Goal: Communication & Community: Answer question/provide support

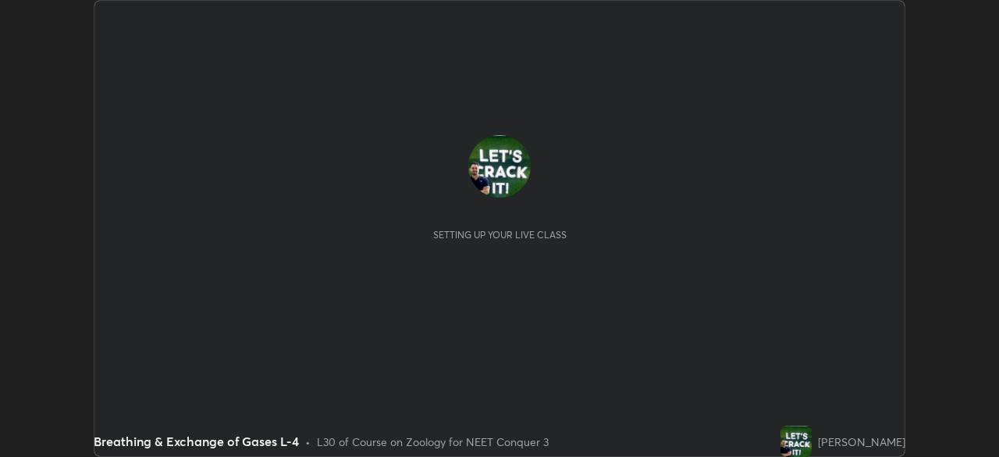
scroll to position [457, 998]
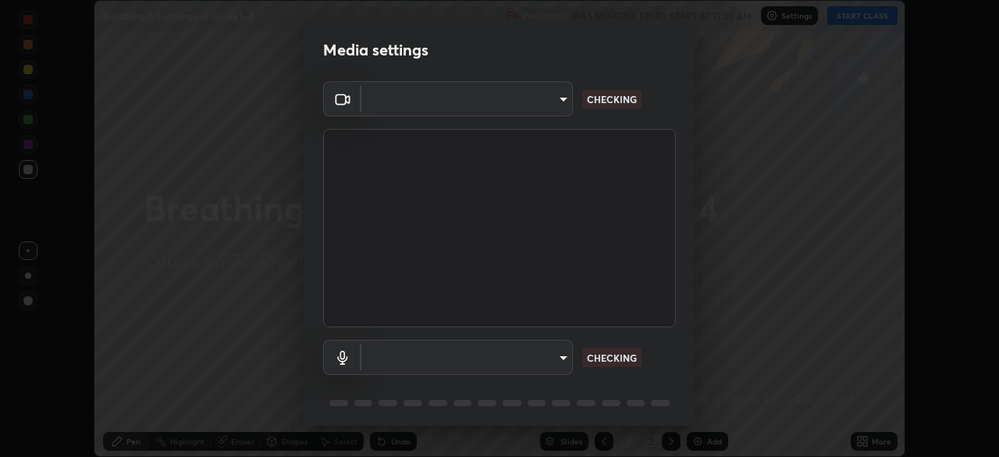
type input "cb8c6b6b4a50c5c6d626de20ccb3fd73f31987ea2ecc1878d3d31a5f1bf4ae53"
type input "2dc79f99ff49247848e5161b771e98d38bbe0c66e3440a1c16dba11f75110d50"
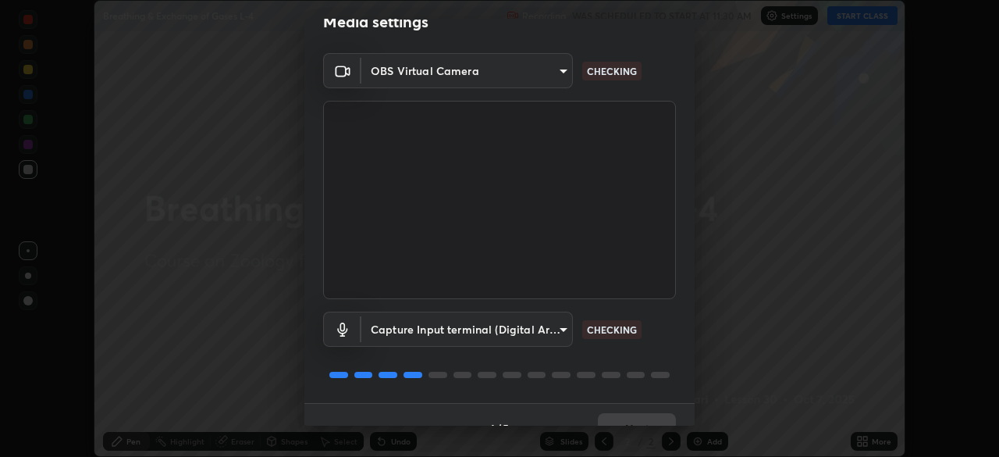
scroll to position [55, 0]
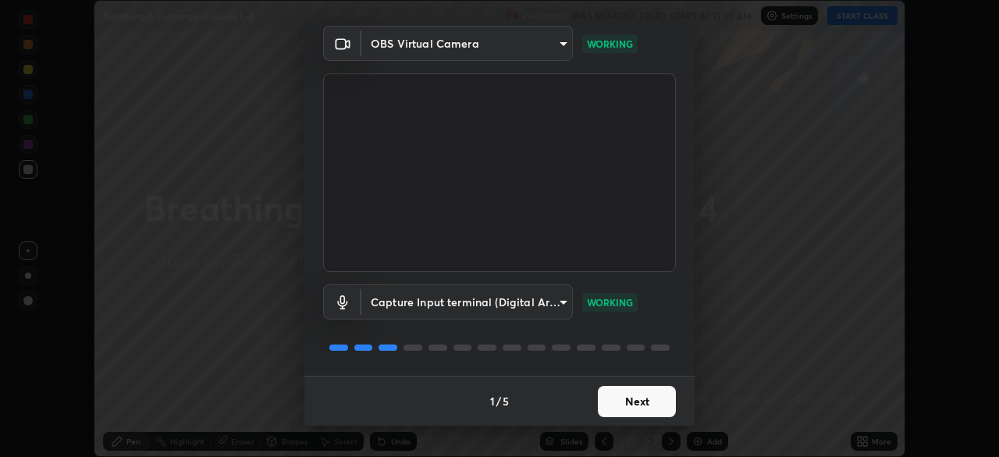
click at [620, 400] on button "Next" at bounding box center [637, 401] width 78 height 31
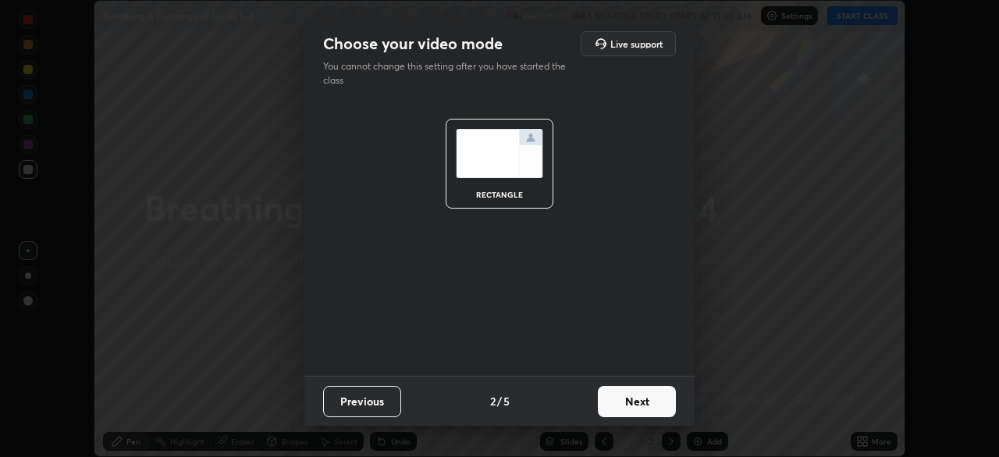
click at [627, 397] on button "Next" at bounding box center [637, 401] width 78 height 31
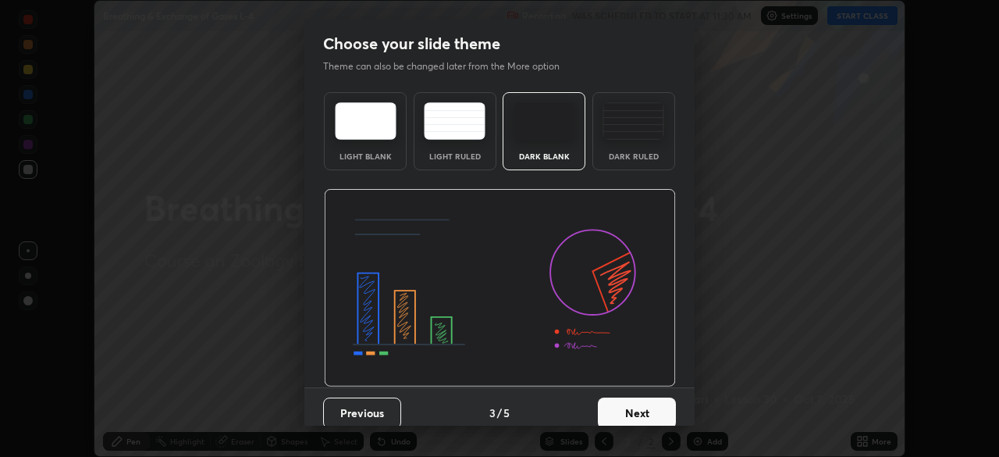
click at [624, 412] on button "Next" at bounding box center [637, 412] width 78 height 31
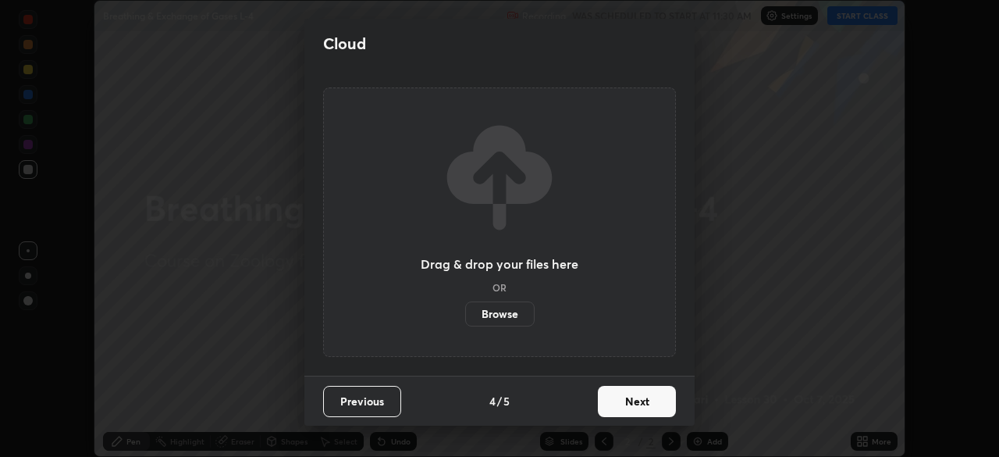
click at [627, 396] on button "Next" at bounding box center [637, 401] width 78 height 31
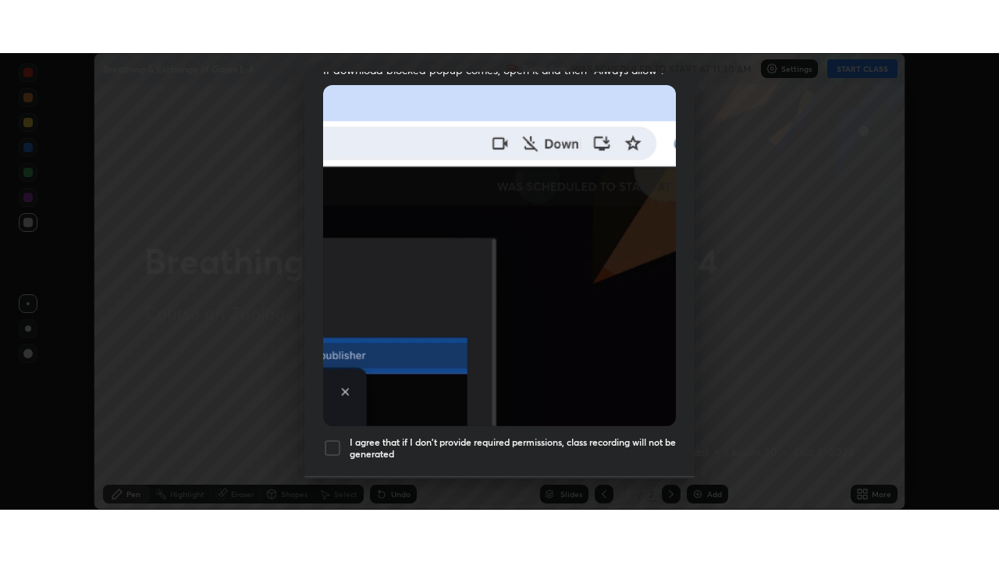
scroll to position [374, 0]
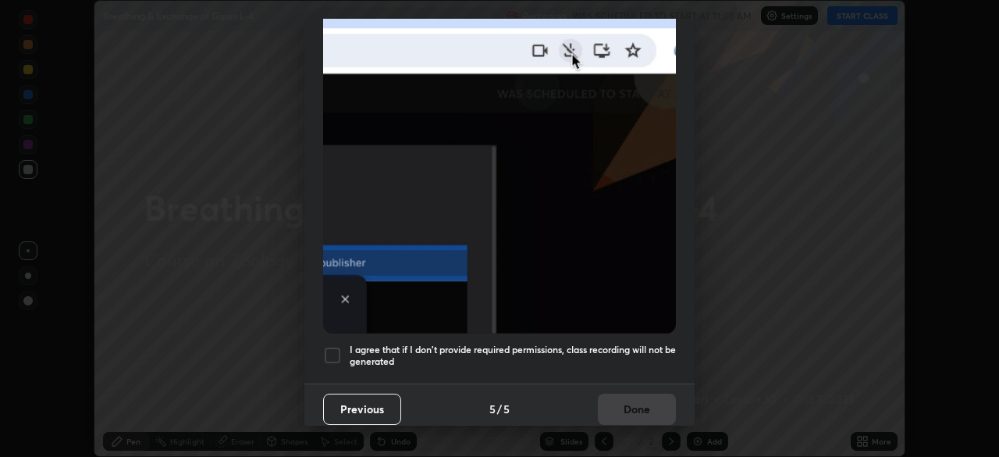
click at [335, 346] on div at bounding box center [332, 355] width 19 height 19
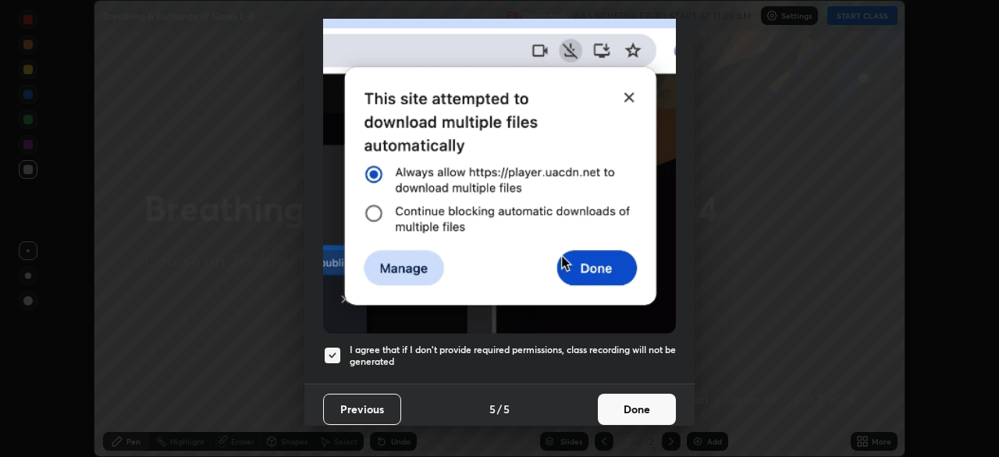
click at [613, 402] on button "Done" at bounding box center [637, 408] width 78 height 31
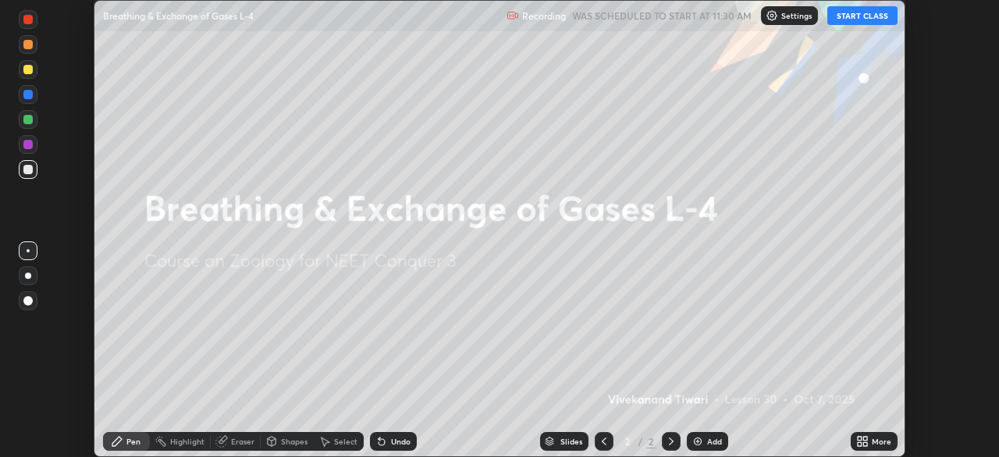
click at [865, 438] on icon at bounding box center [865, 438] width 4 height 4
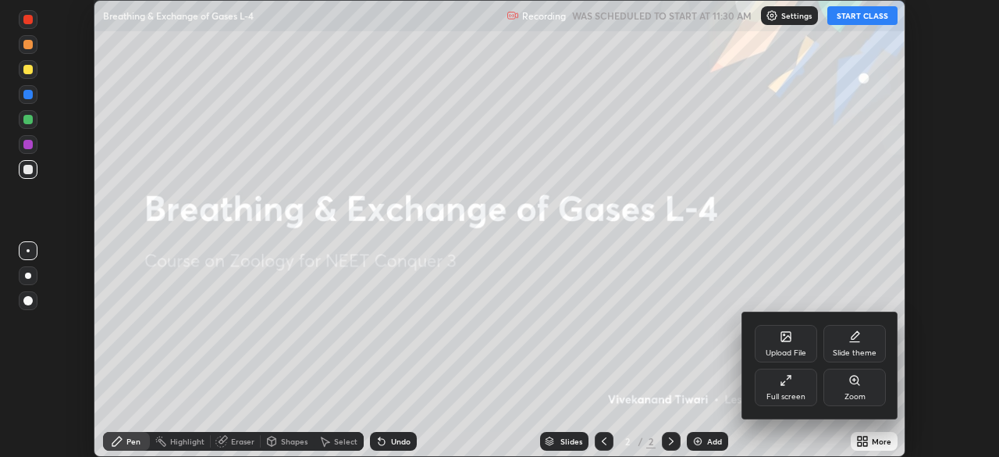
click at [805, 387] on div "Full screen" at bounding box center [786, 386] width 62 height 37
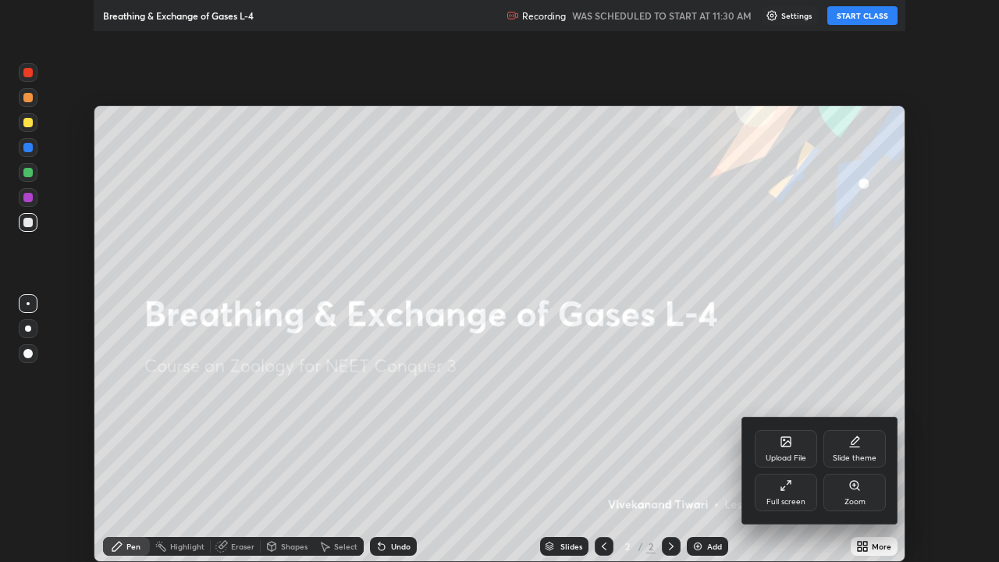
scroll to position [562, 999]
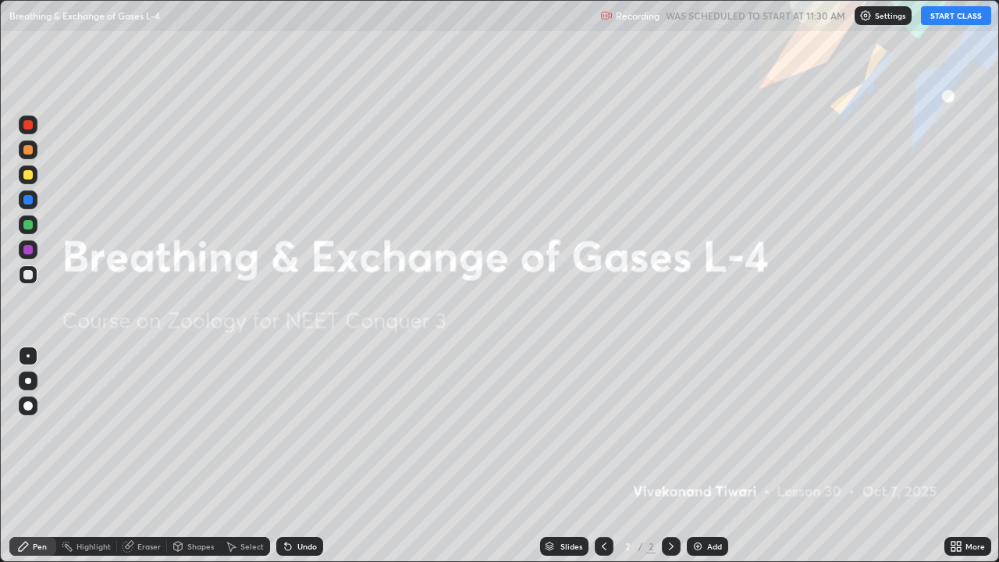
click at [953, 456] on icon at bounding box center [953, 544] width 4 height 4
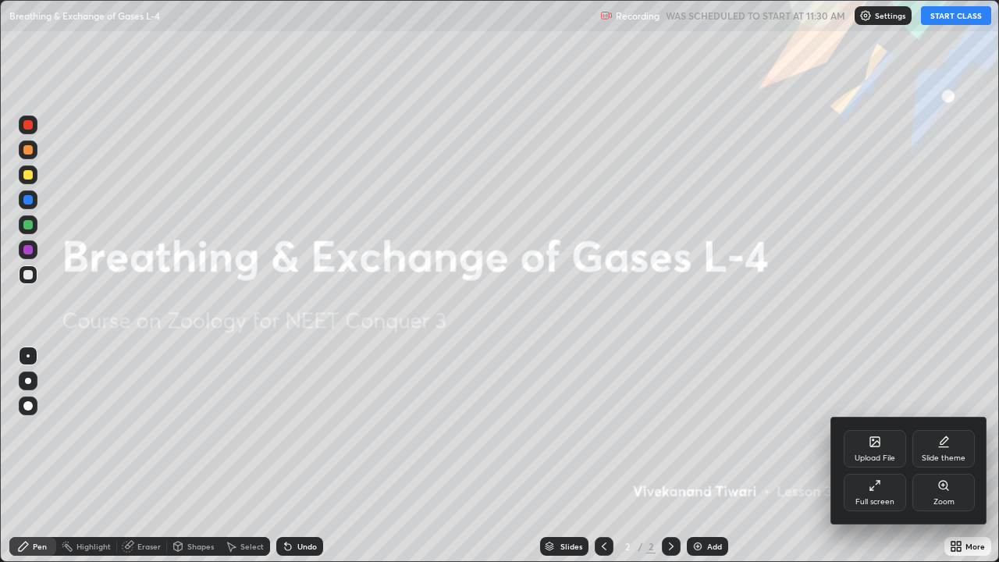
click at [942, 451] on div "Slide theme" at bounding box center [943, 448] width 62 height 37
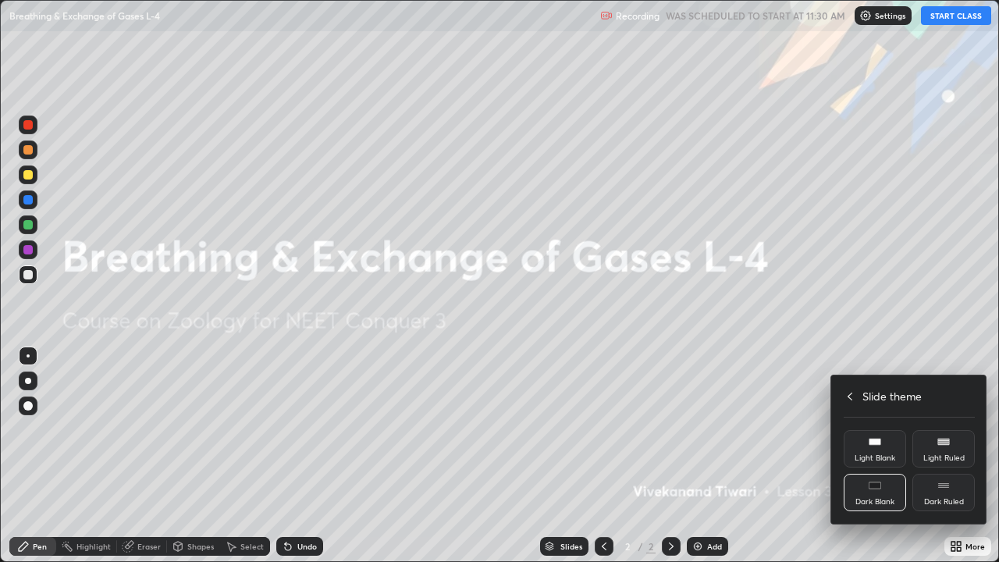
click at [933, 456] on div "Dark Ruled" at bounding box center [943, 492] width 62 height 37
click at [698, 456] on div at bounding box center [499, 281] width 999 height 562
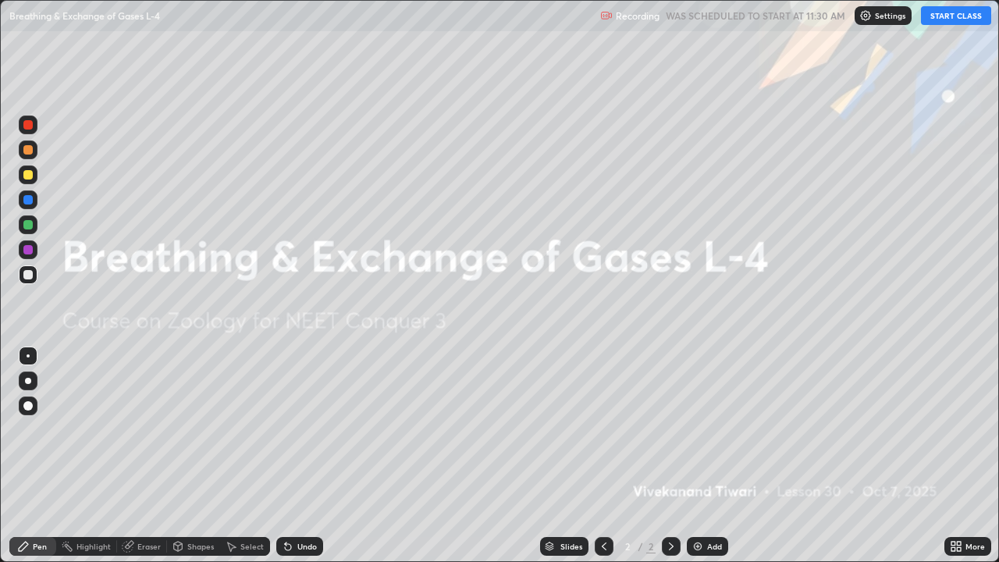
click at [698, 456] on img at bounding box center [697, 546] width 12 height 12
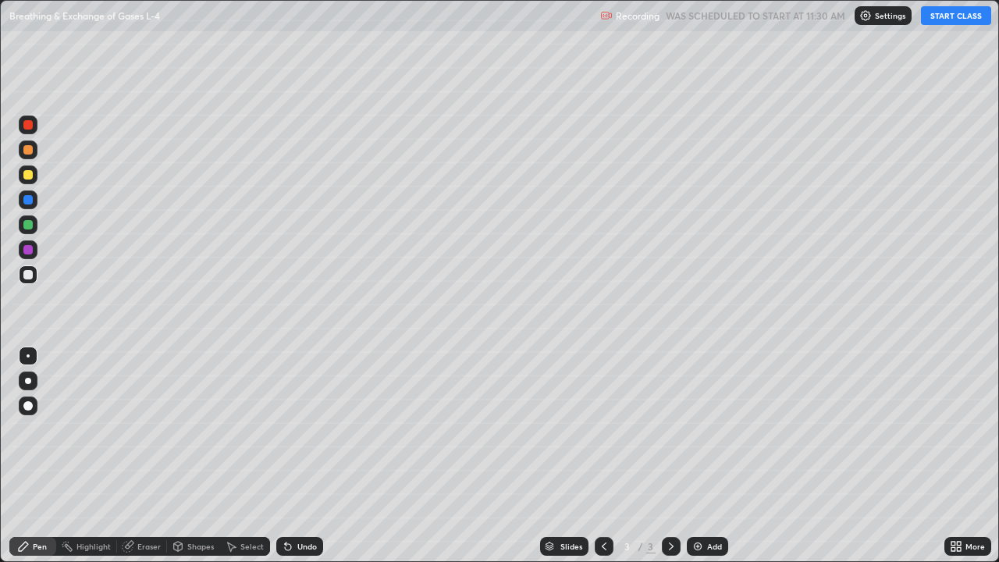
click at [28, 176] on div at bounding box center [27, 174] width 9 height 9
click at [935, 23] on button "START CLASS" at bounding box center [956, 15] width 70 height 19
click at [26, 148] on div at bounding box center [27, 149] width 9 height 9
click at [136, 456] on div "Eraser" at bounding box center [142, 546] width 50 height 19
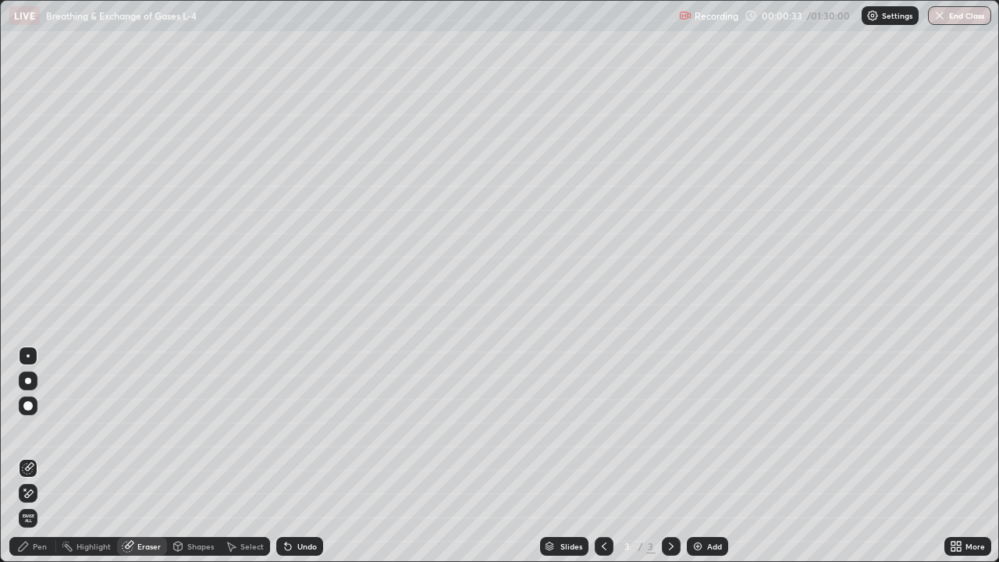
click at [39, 456] on div "Pen" at bounding box center [40, 546] width 14 height 8
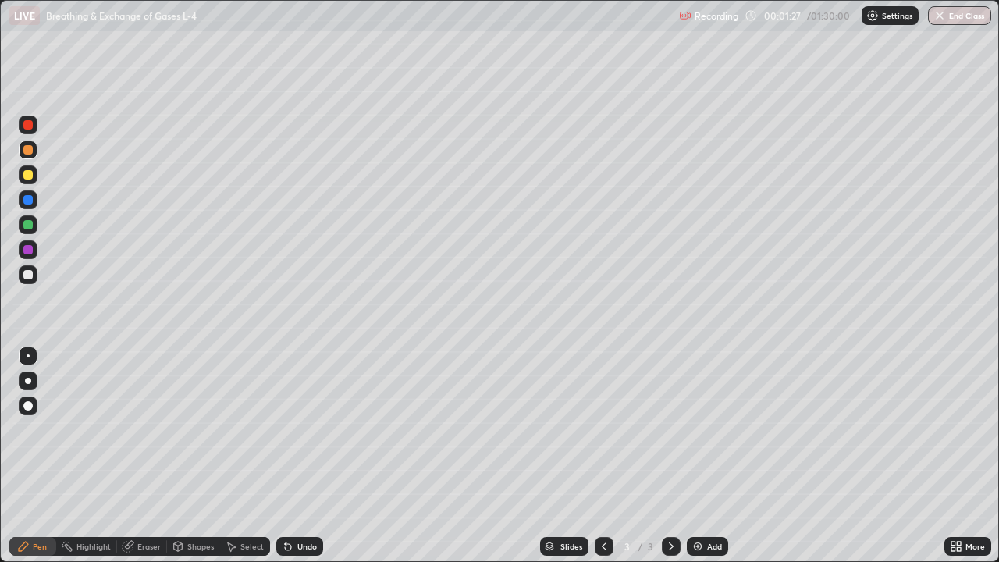
click at [31, 173] on div at bounding box center [27, 174] width 9 height 9
click at [136, 456] on div "Eraser" at bounding box center [142, 546] width 50 height 19
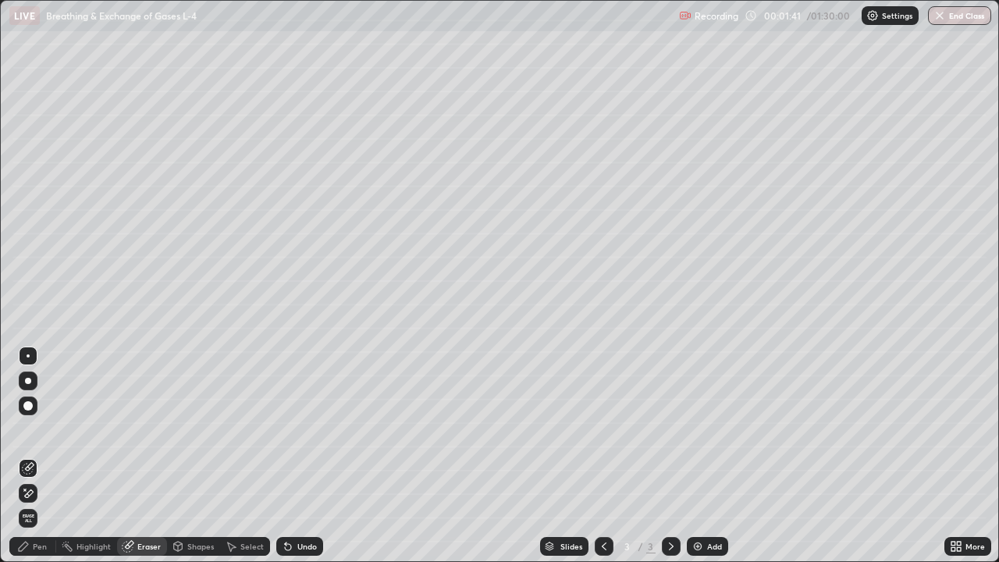
click at [33, 456] on div "Pen" at bounding box center [32, 546] width 47 height 19
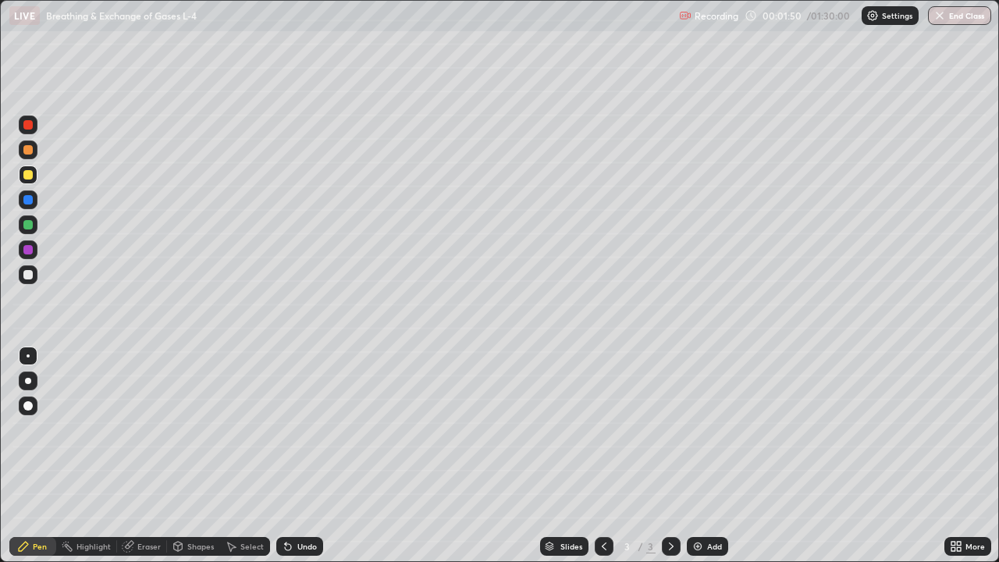
click at [40, 456] on div "Pen" at bounding box center [32, 546] width 47 height 19
click at [31, 277] on div at bounding box center [27, 274] width 9 height 9
click at [45, 456] on div "Pen" at bounding box center [40, 546] width 14 height 8
click at [36, 175] on div at bounding box center [28, 174] width 19 height 19
click at [28, 151] on div at bounding box center [27, 149] width 9 height 9
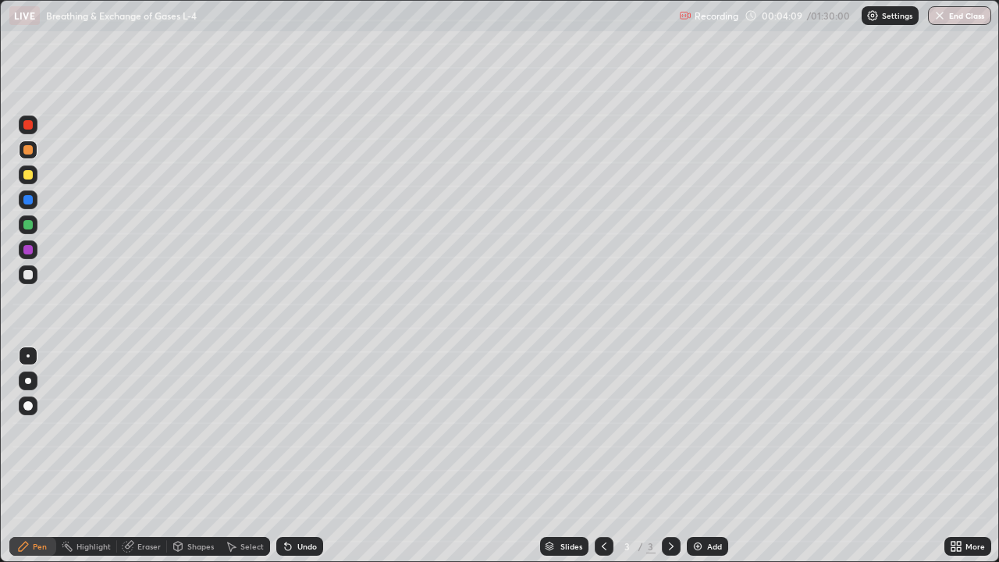
click at [30, 176] on div at bounding box center [27, 174] width 9 height 9
click at [137, 456] on div "Eraser" at bounding box center [148, 546] width 23 height 8
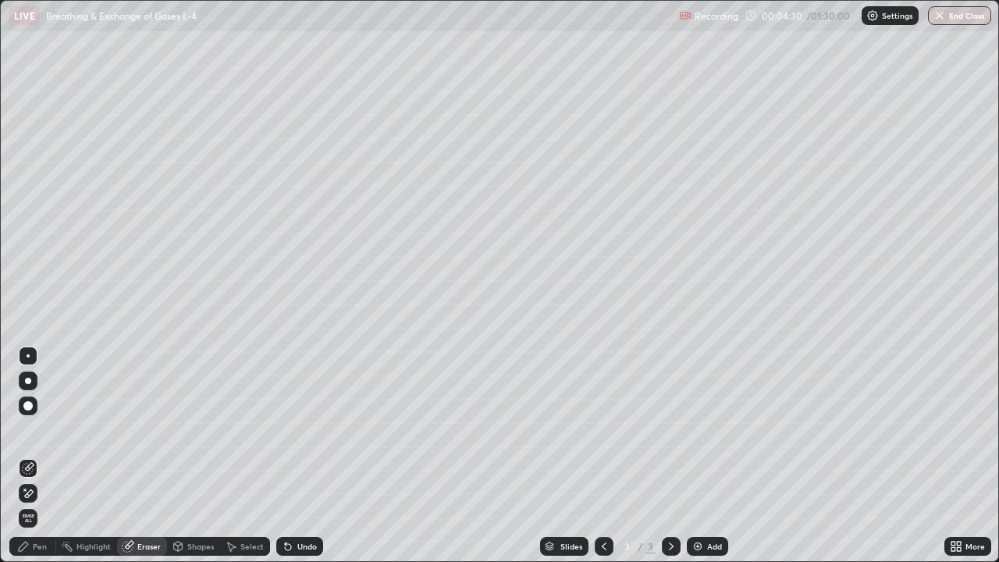
click at [46, 456] on div "Pen" at bounding box center [40, 546] width 14 height 8
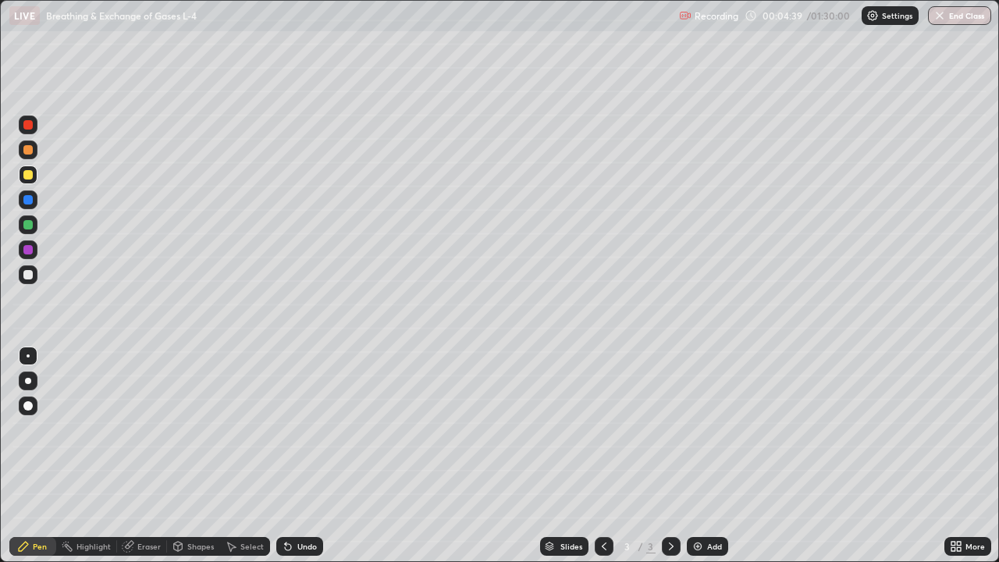
click at [30, 280] on div at bounding box center [28, 274] width 19 height 19
click at [31, 270] on div at bounding box center [28, 274] width 19 height 19
click at [130, 456] on icon at bounding box center [128, 547] width 10 height 10
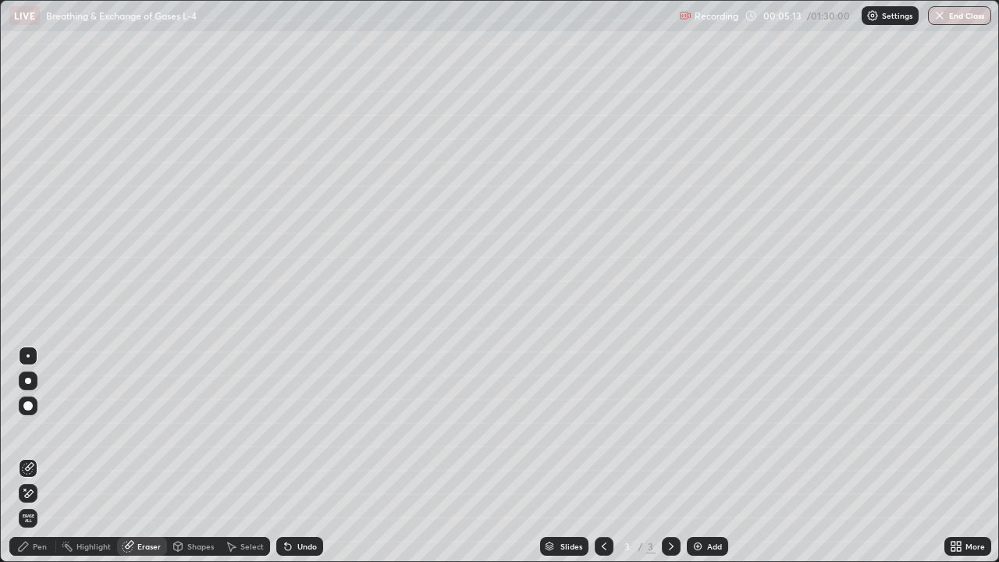
click at [42, 456] on div "Pen" at bounding box center [40, 546] width 14 height 8
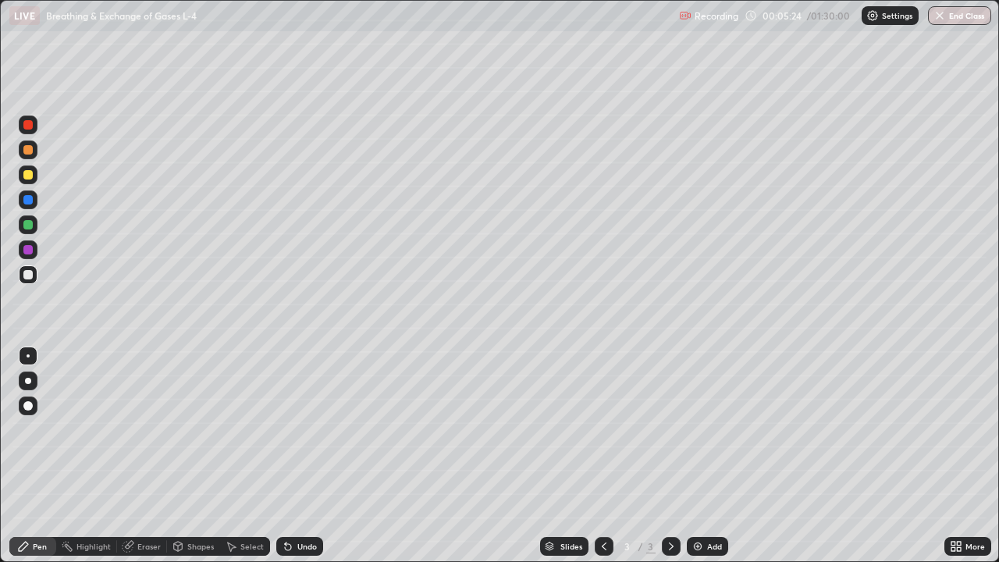
click at [143, 456] on div "Eraser" at bounding box center [142, 546] width 50 height 19
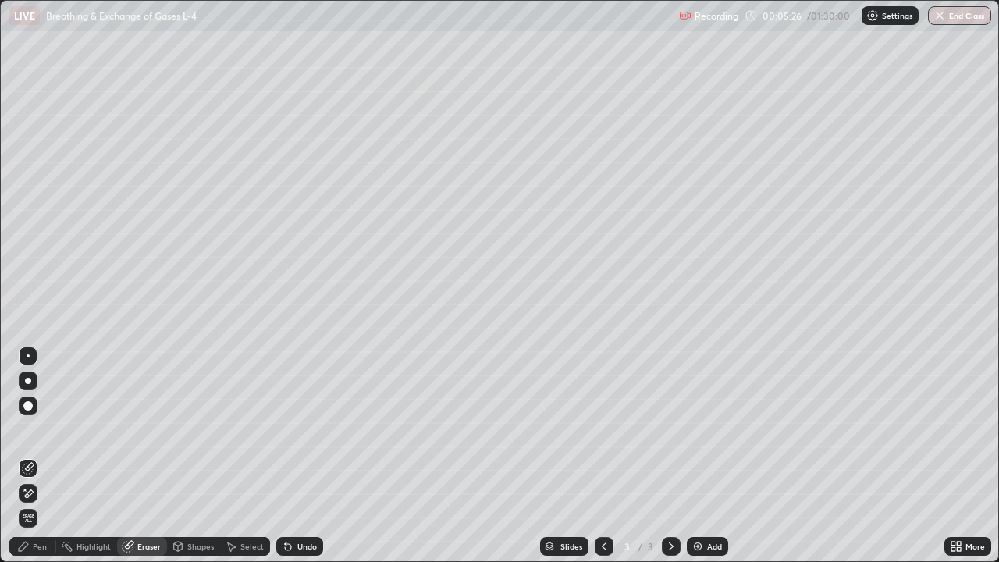
click at [34, 456] on div "Pen" at bounding box center [32, 546] width 47 height 19
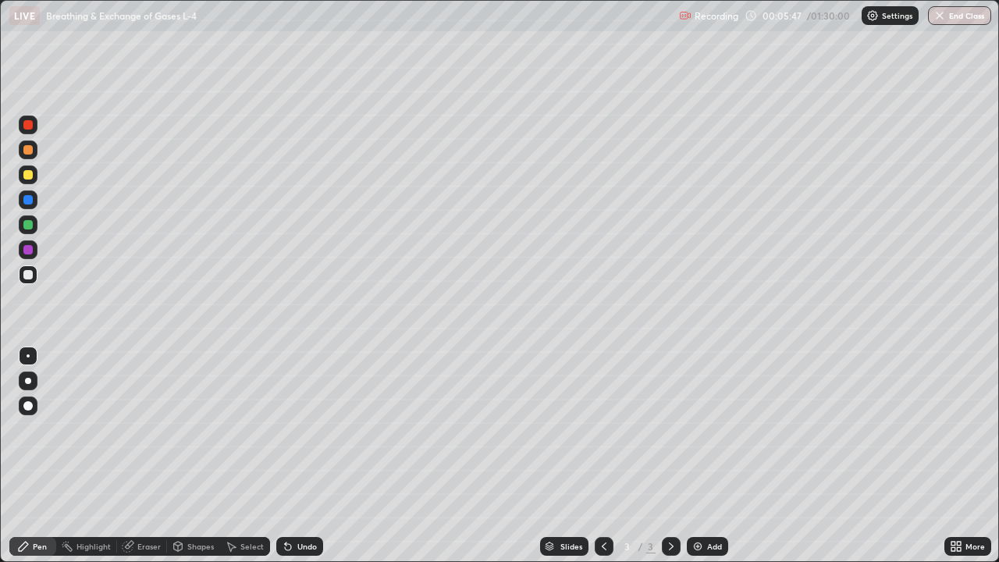
click at [27, 144] on div at bounding box center [28, 149] width 19 height 19
click at [137, 456] on div "Eraser" at bounding box center [142, 546] width 50 height 19
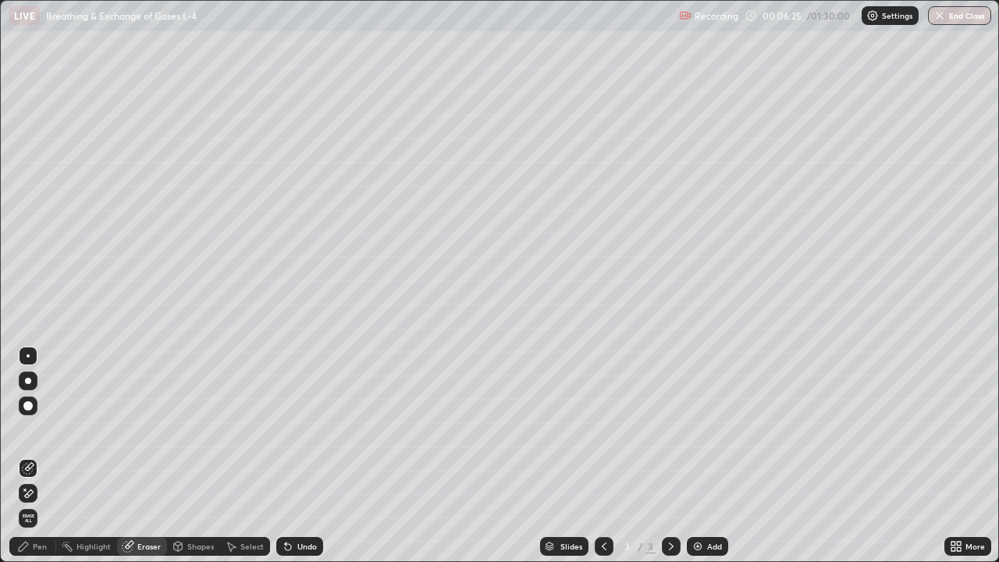
click at [139, 456] on div "Eraser" at bounding box center [148, 546] width 23 height 8
click at [37, 456] on div "Pen" at bounding box center [40, 546] width 14 height 8
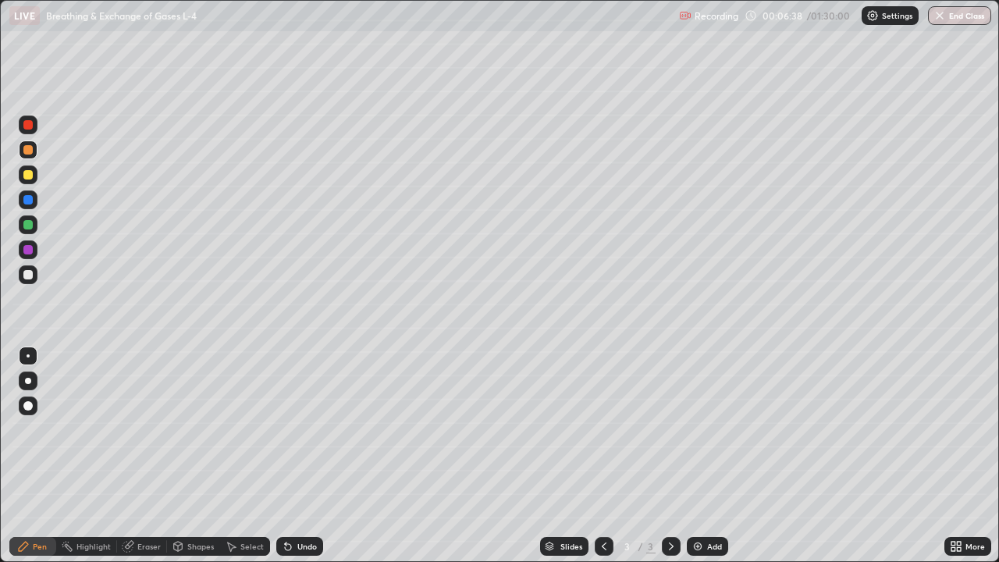
click at [30, 283] on div at bounding box center [28, 274] width 19 height 19
click at [701, 456] on img at bounding box center [697, 546] width 12 height 12
click at [150, 456] on div "Eraser" at bounding box center [148, 546] width 23 height 8
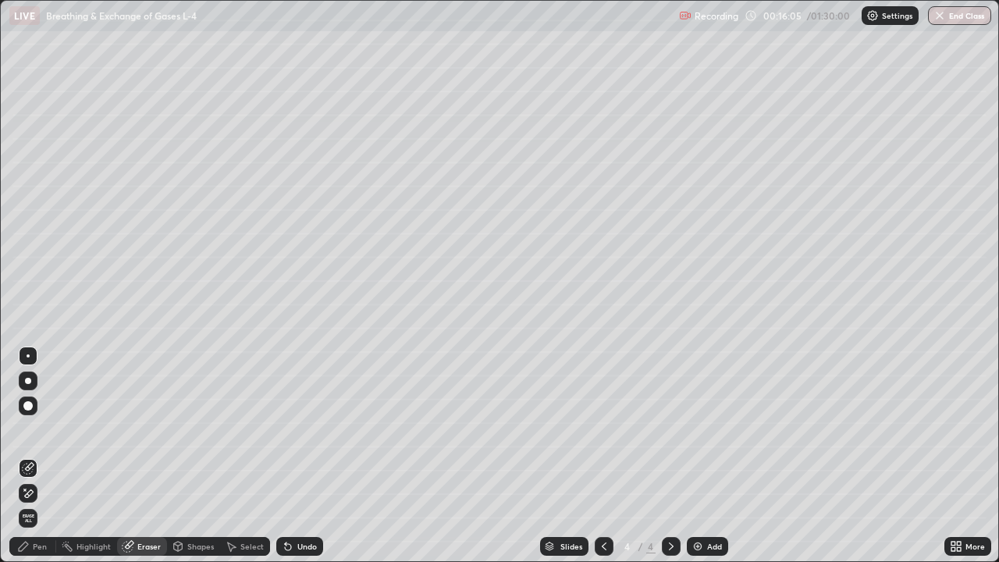
click at [47, 456] on div "Pen" at bounding box center [32, 546] width 47 height 19
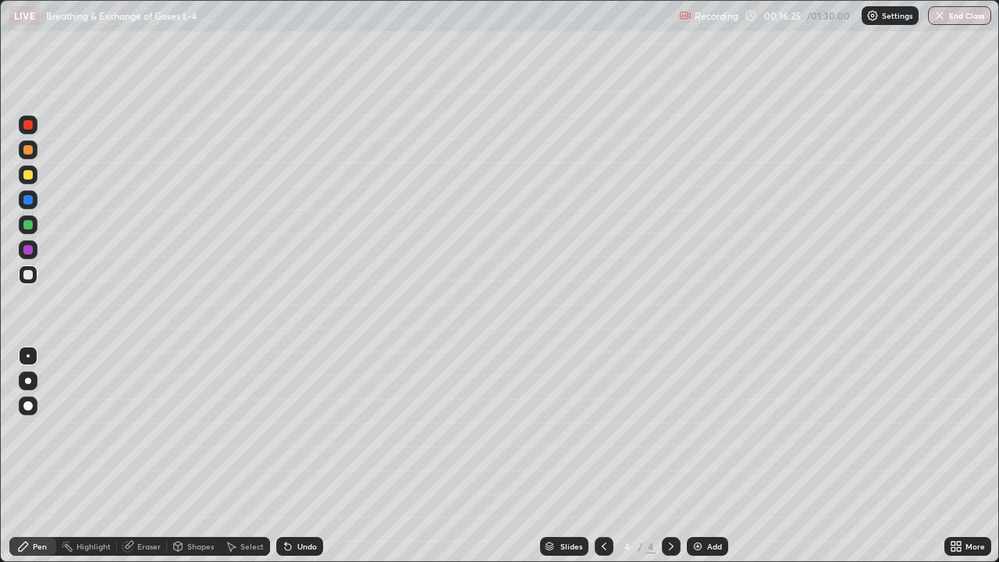
click at [145, 456] on div "Eraser" at bounding box center [148, 546] width 23 height 8
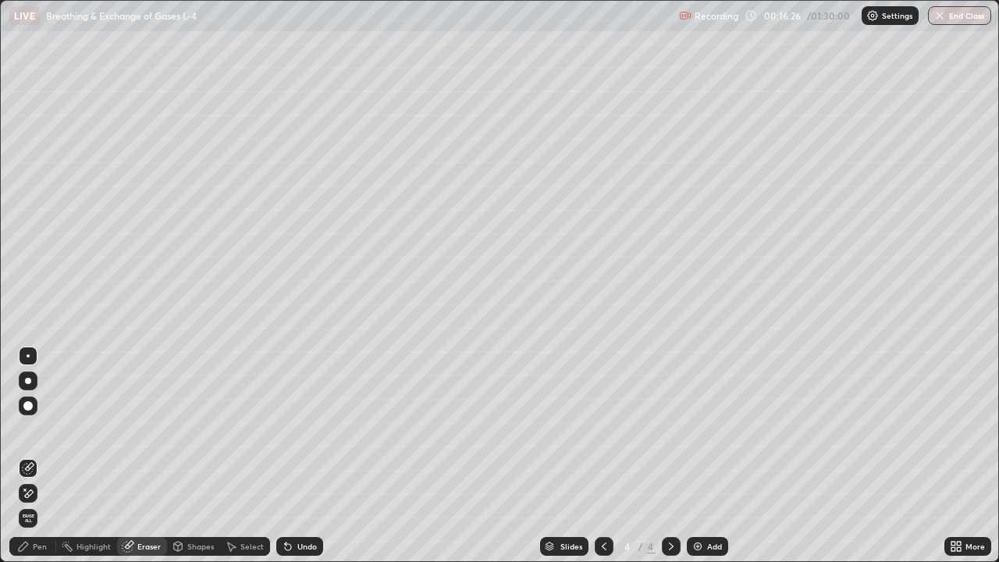
click at [43, 456] on div "Pen" at bounding box center [32, 546] width 47 height 19
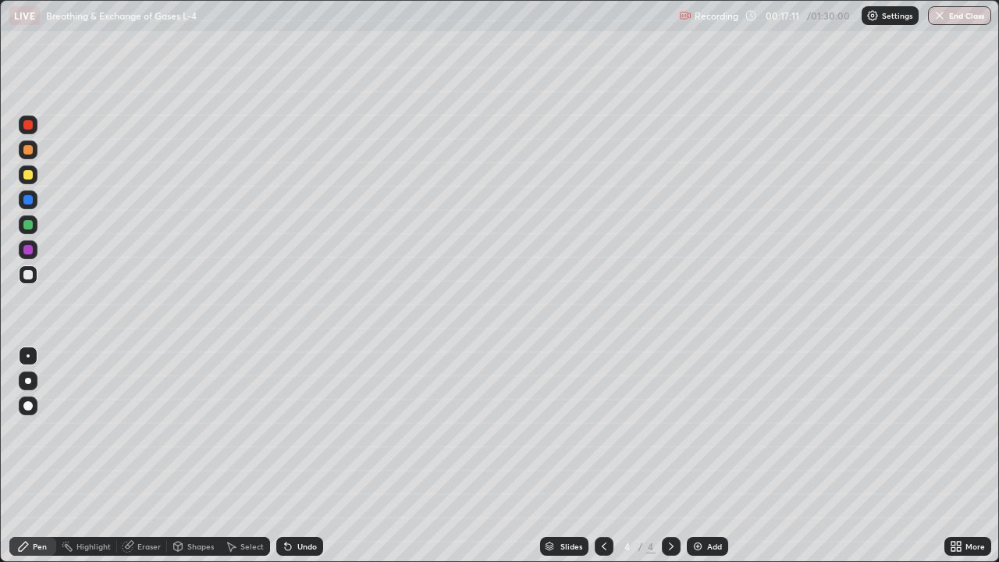
click at [30, 220] on div at bounding box center [27, 224] width 9 height 9
click at [25, 274] on div at bounding box center [27, 274] width 9 height 9
click at [32, 224] on div at bounding box center [27, 224] width 9 height 9
click at [701, 456] on img at bounding box center [697, 546] width 12 height 12
click at [148, 456] on div "Eraser" at bounding box center [148, 546] width 23 height 8
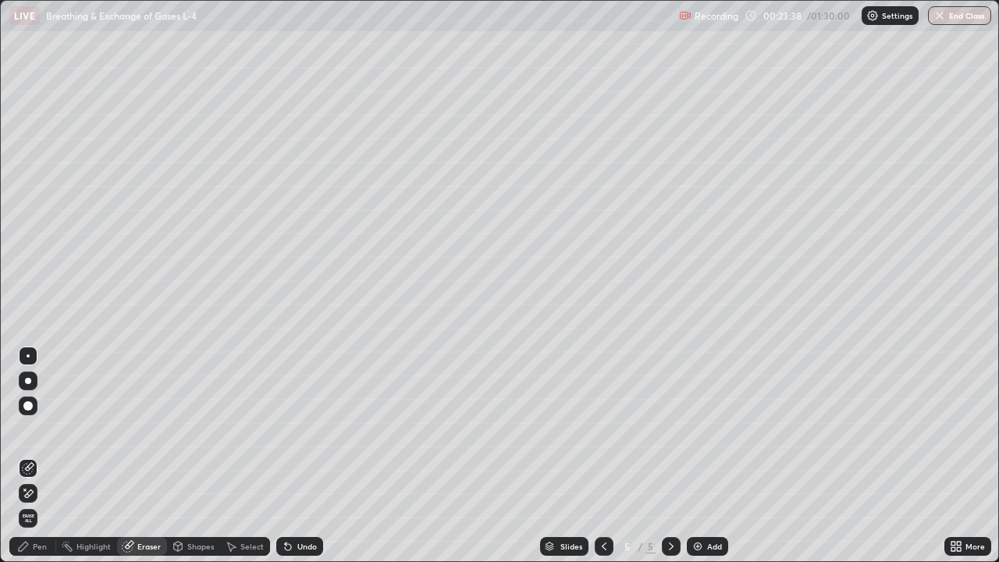
click at [39, 456] on div "Pen" at bounding box center [40, 546] width 14 height 8
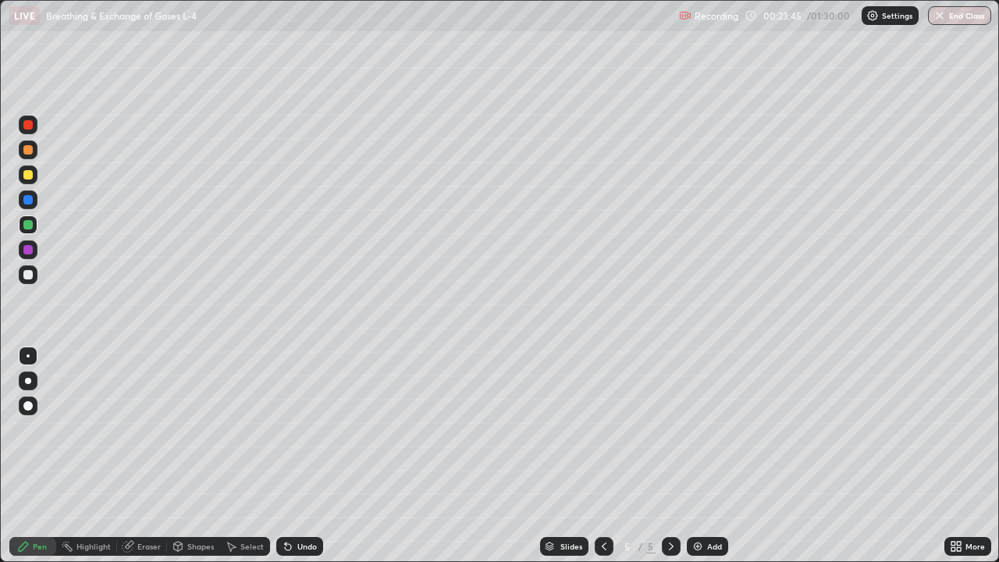
click at [30, 278] on div at bounding box center [27, 274] width 9 height 9
click at [28, 223] on div at bounding box center [27, 224] width 9 height 9
click at [26, 175] on div at bounding box center [27, 174] width 9 height 9
click at [133, 456] on icon at bounding box center [128, 546] width 12 height 12
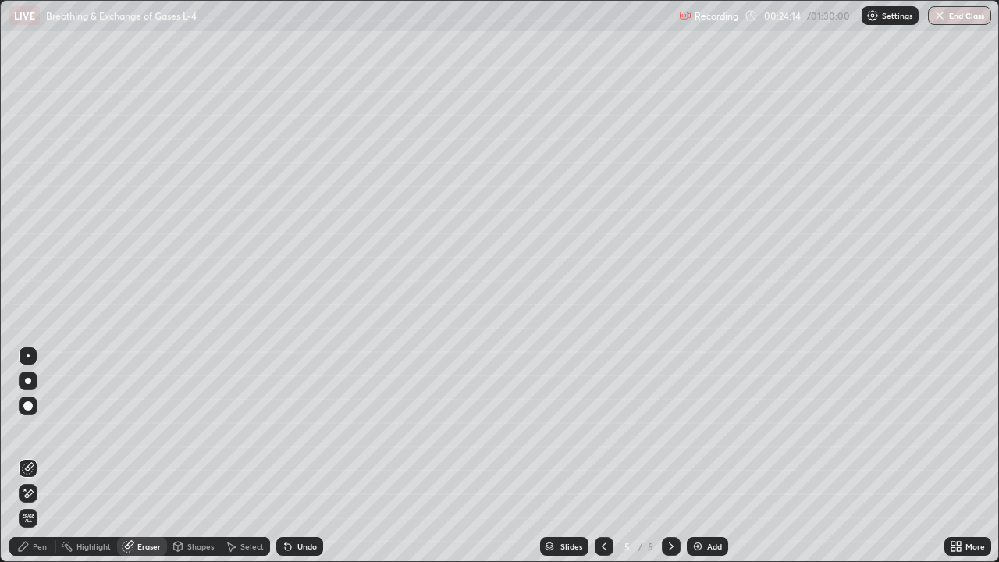
click at [297, 456] on div "Undo" at bounding box center [307, 546] width 20 height 8
click at [36, 456] on div "Pen" at bounding box center [32, 546] width 47 height 19
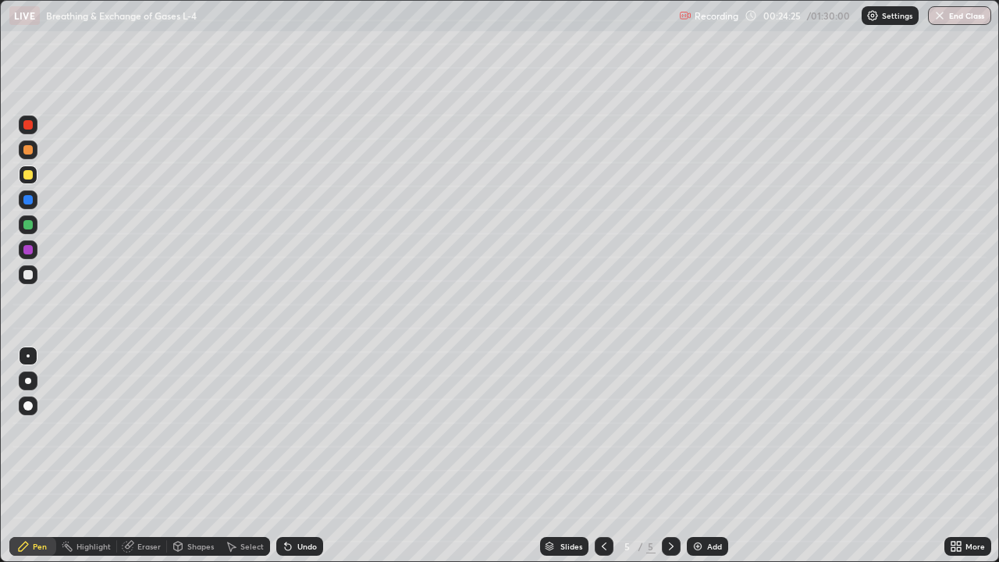
click at [144, 456] on div "Eraser" at bounding box center [148, 546] width 23 height 8
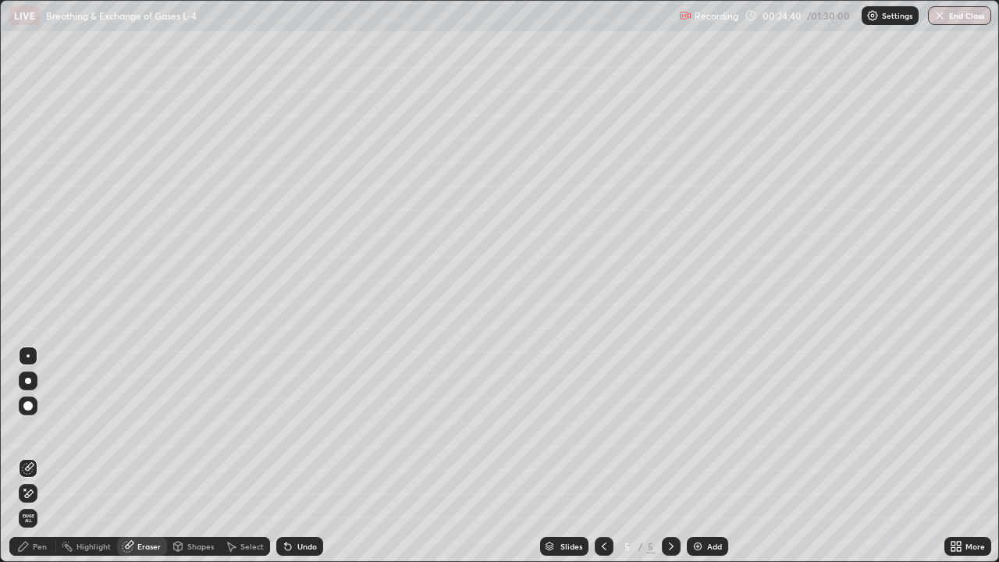
click at [38, 456] on div "Pen" at bounding box center [32, 546] width 47 height 19
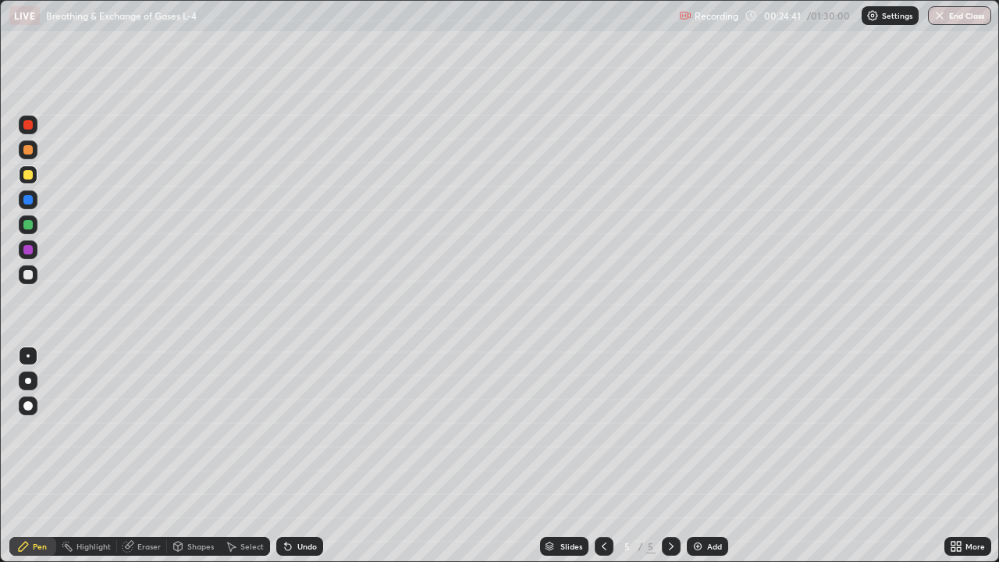
click at [27, 225] on div at bounding box center [27, 224] width 9 height 9
click at [29, 175] on div at bounding box center [27, 174] width 9 height 9
click at [137, 456] on div "Eraser" at bounding box center [148, 546] width 23 height 8
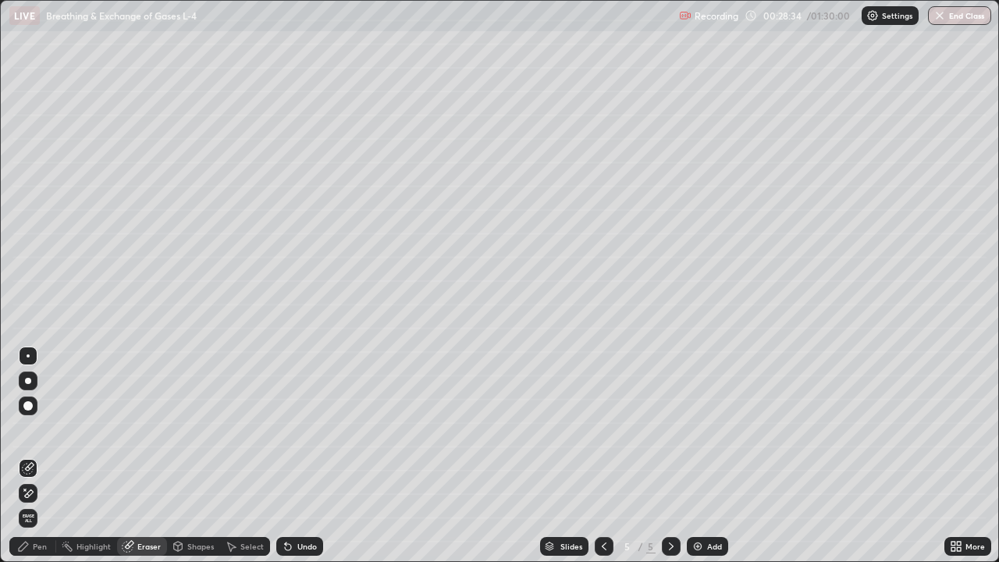
click at [41, 456] on div "Pen" at bounding box center [40, 546] width 14 height 8
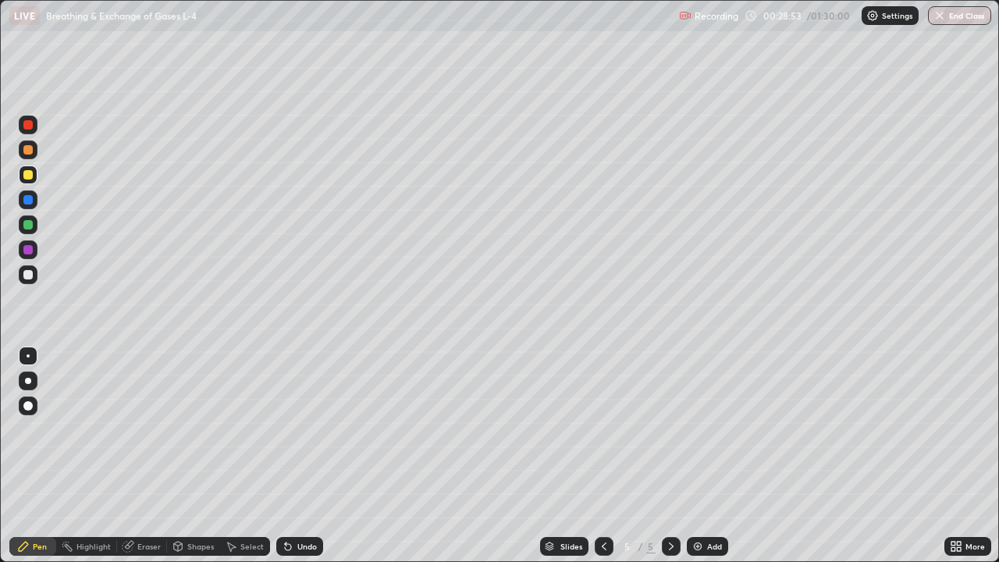
click at [46, 456] on div "Pen" at bounding box center [40, 546] width 14 height 8
click at [28, 275] on div at bounding box center [27, 274] width 9 height 9
click at [707, 456] on div "Add" at bounding box center [714, 546] width 15 height 8
click at [30, 149] on div at bounding box center [27, 149] width 9 height 9
click at [41, 314] on div "Erase all" at bounding box center [27, 280] width 37 height 499
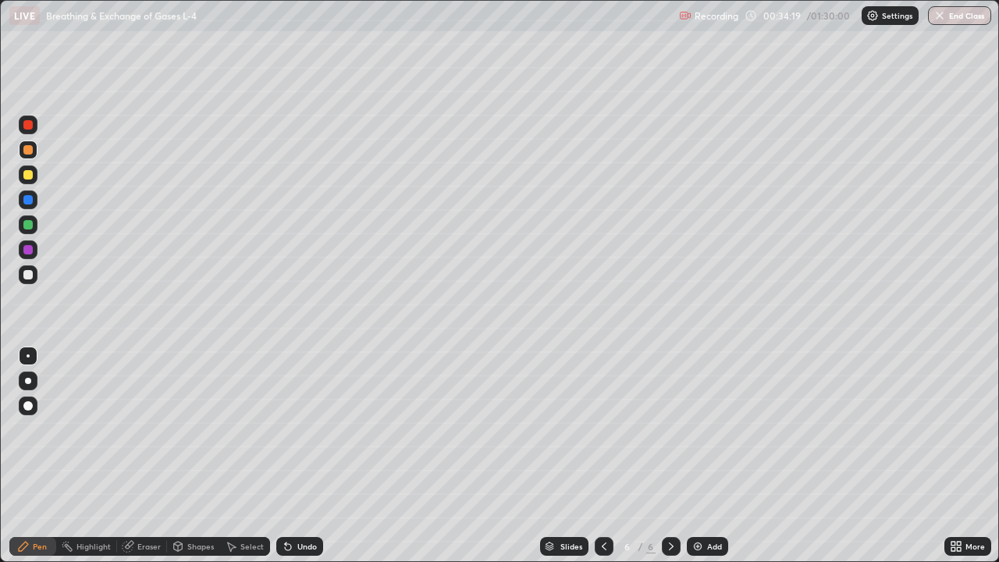
click at [137, 456] on div "Eraser" at bounding box center [148, 546] width 23 height 8
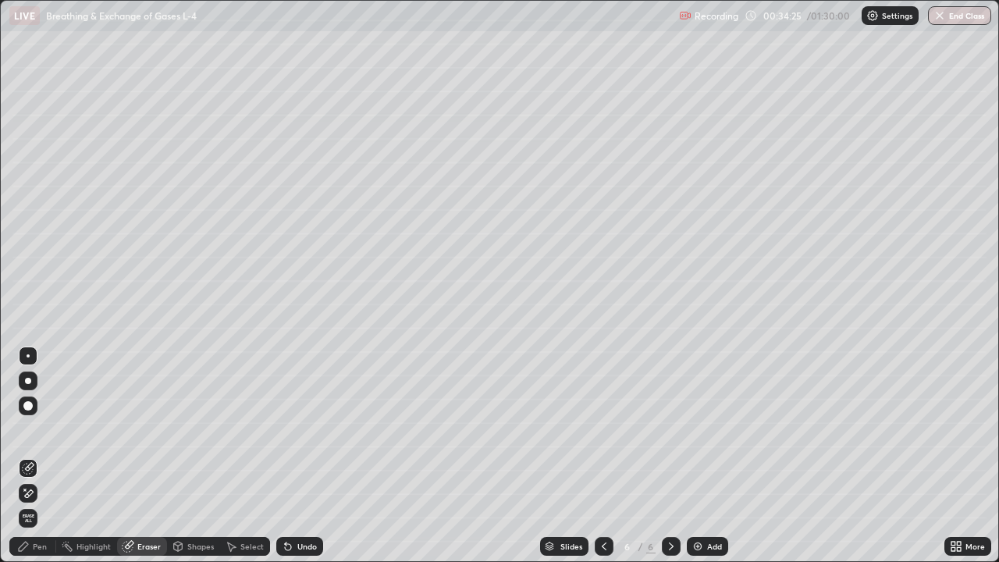
click at [33, 456] on div "Pen" at bounding box center [40, 546] width 14 height 8
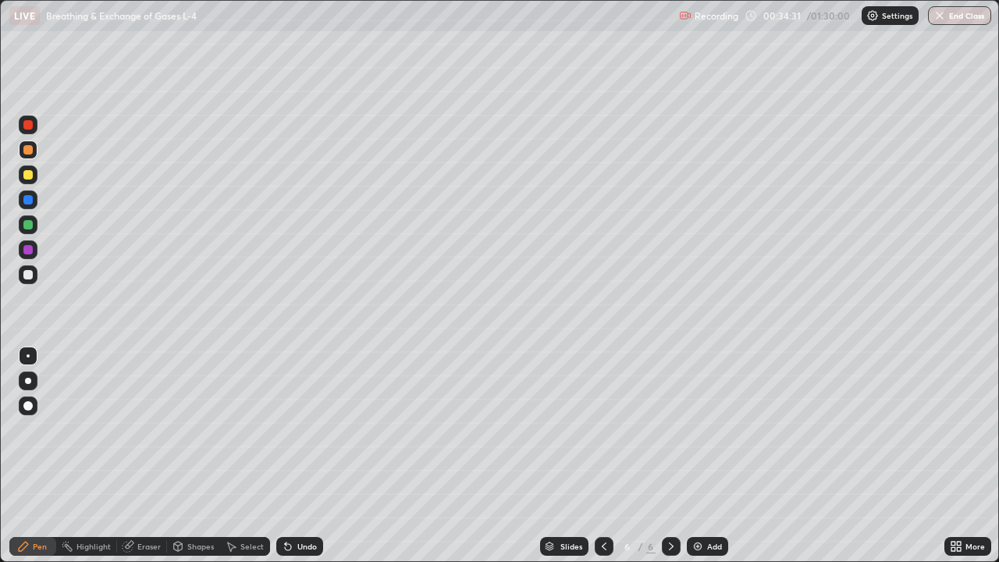
click at [26, 174] on div at bounding box center [27, 174] width 9 height 9
click at [32, 176] on div at bounding box center [27, 174] width 9 height 9
click at [127, 456] on icon at bounding box center [128, 547] width 10 height 10
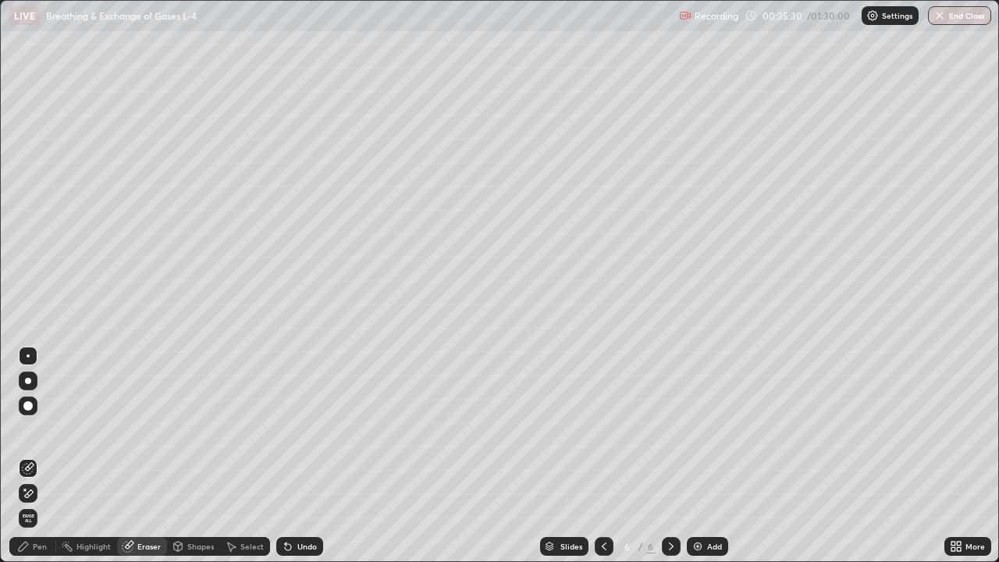
click at [41, 456] on div "Pen" at bounding box center [40, 546] width 14 height 8
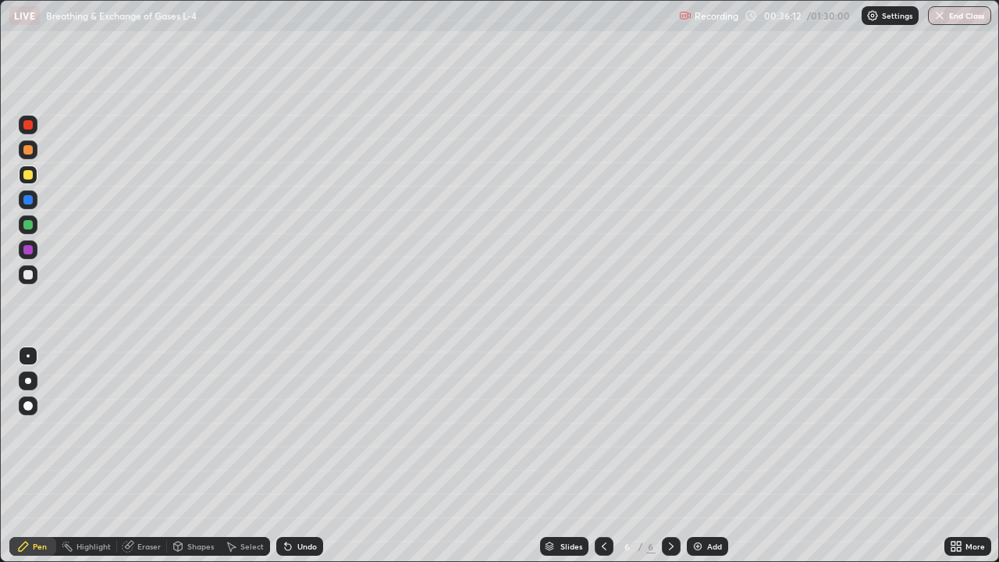
click at [32, 200] on div at bounding box center [27, 199] width 9 height 9
click at [32, 149] on div at bounding box center [27, 149] width 9 height 9
click at [27, 197] on div at bounding box center [27, 199] width 9 height 9
click at [140, 456] on div "Eraser" at bounding box center [148, 546] width 23 height 8
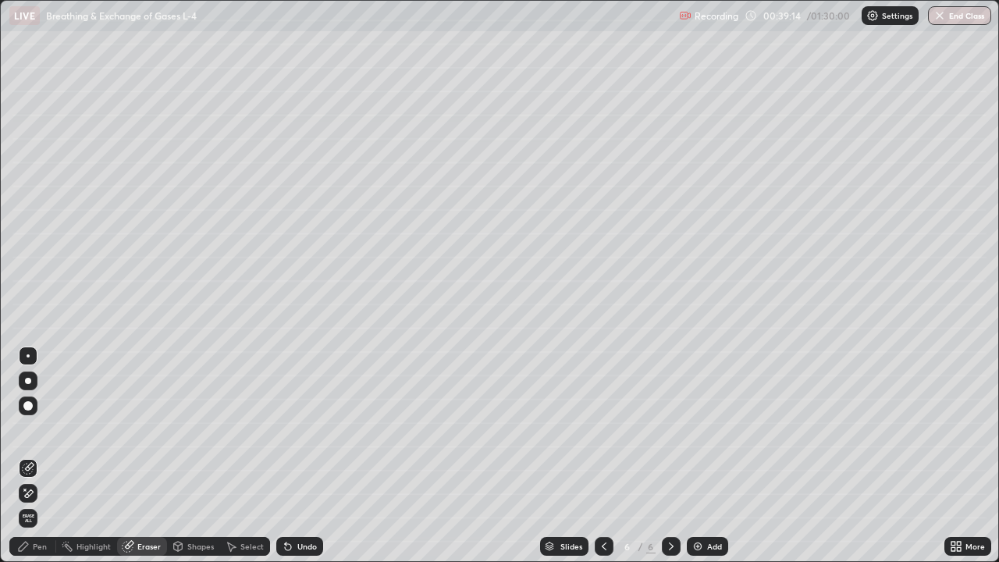
click at [37, 456] on div "Pen" at bounding box center [32, 546] width 47 height 19
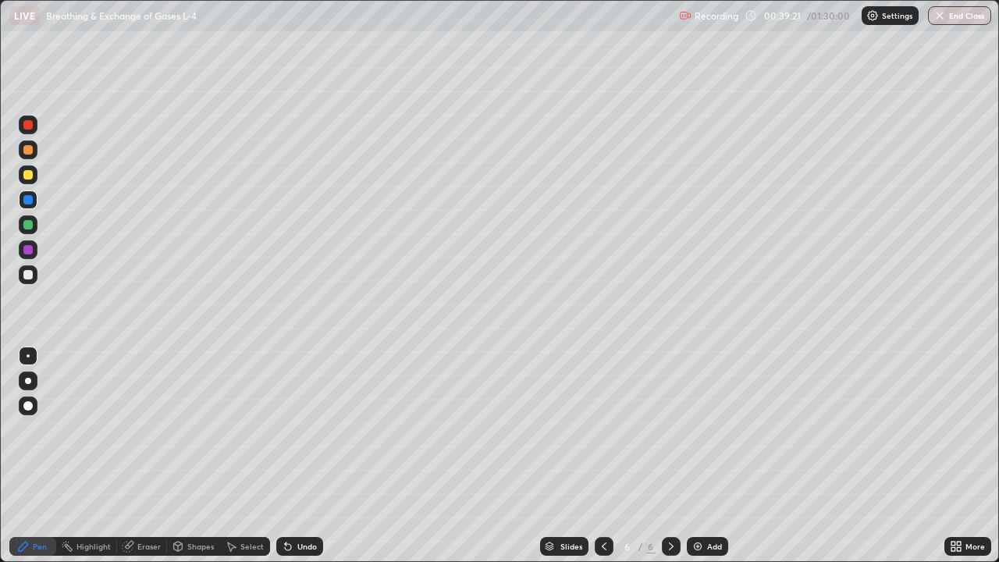
click at [37, 456] on div "Pen" at bounding box center [40, 546] width 14 height 8
click at [31, 276] on div at bounding box center [27, 274] width 9 height 9
click at [702, 456] on div "Add" at bounding box center [707, 546] width 41 height 19
click at [28, 123] on div at bounding box center [27, 124] width 9 height 9
click at [28, 126] on div at bounding box center [27, 124] width 9 height 9
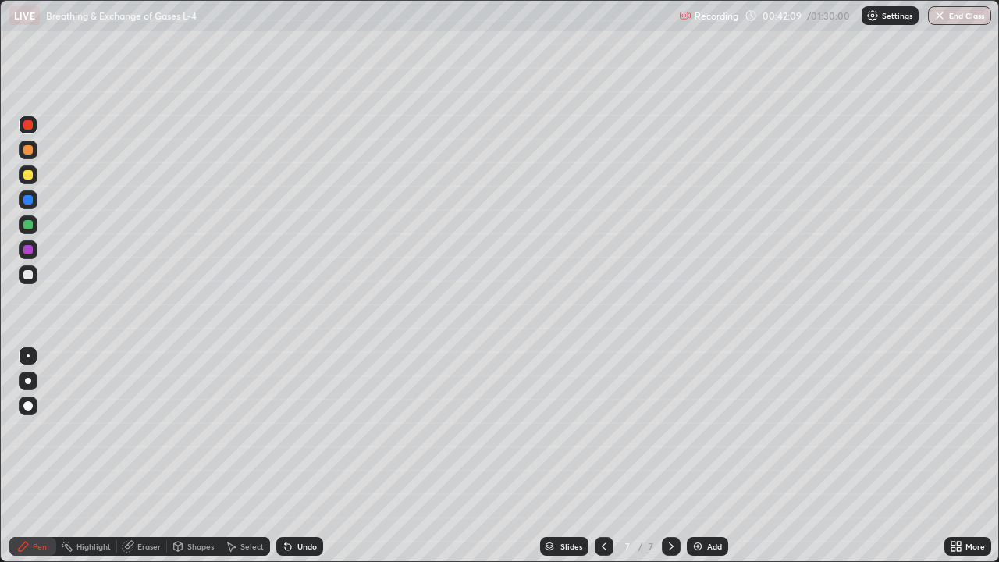
click at [26, 202] on div at bounding box center [27, 199] width 9 height 9
click at [26, 201] on div at bounding box center [27, 199] width 9 height 9
click at [29, 177] on div at bounding box center [27, 174] width 9 height 9
click at [25, 126] on div at bounding box center [27, 124] width 9 height 9
click at [26, 174] on div at bounding box center [27, 174] width 9 height 9
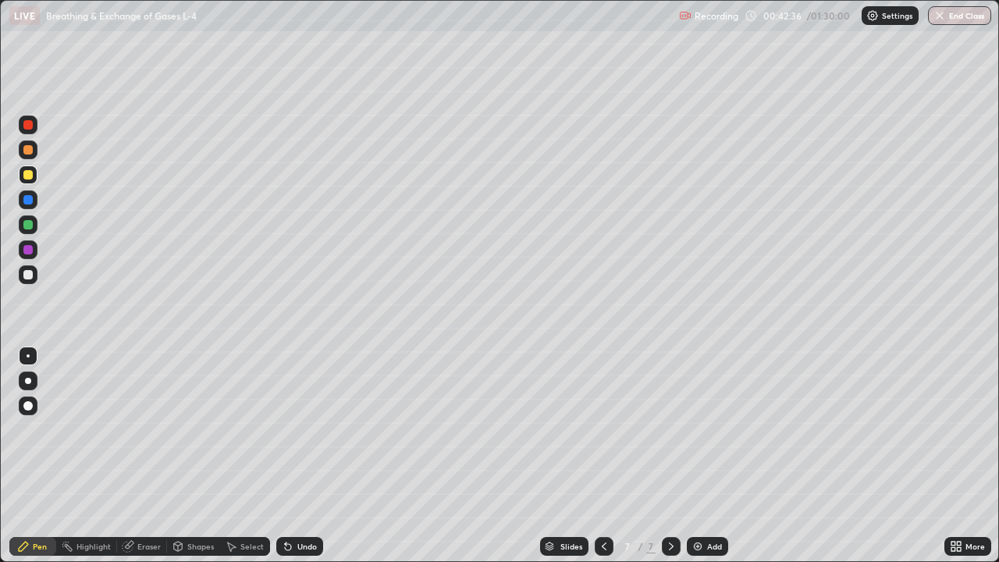
click at [30, 127] on div at bounding box center [27, 124] width 9 height 9
click at [26, 129] on div at bounding box center [27, 124] width 9 height 9
click at [137, 456] on div "Eraser" at bounding box center [142, 546] width 50 height 19
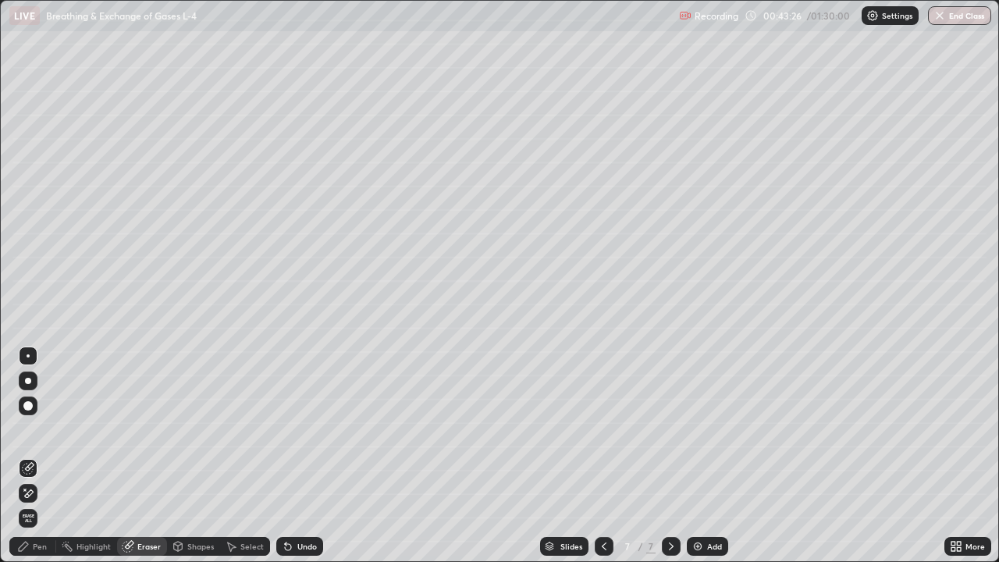
click at [26, 456] on div "Pen" at bounding box center [32, 546] width 47 height 19
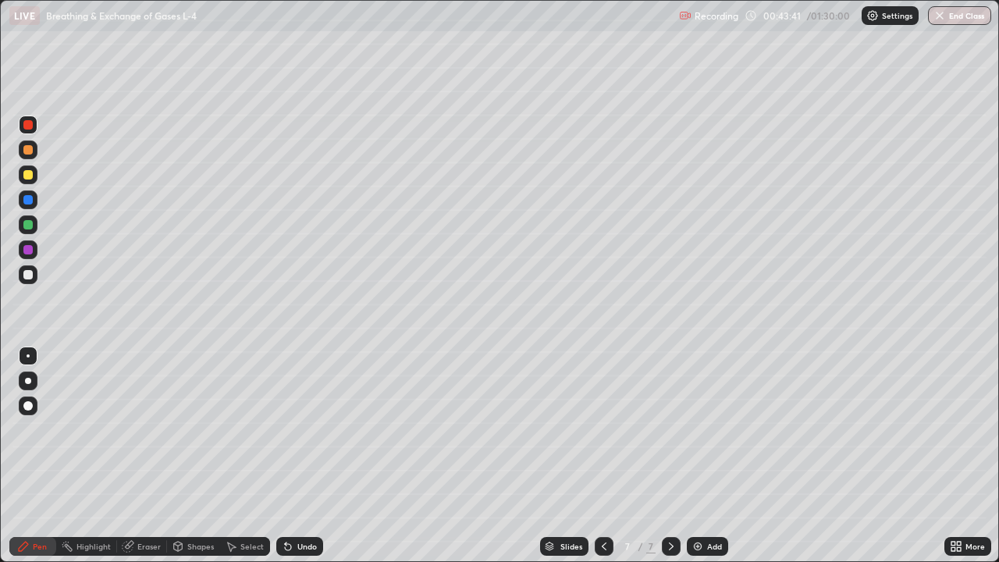
click at [27, 176] on div at bounding box center [27, 174] width 9 height 9
click at [29, 271] on div at bounding box center [27, 274] width 9 height 9
click at [30, 152] on div at bounding box center [27, 149] width 9 height 9
click at [29, 276] on div at bounding box center [27, 274] width 9 height 9
click at [126, 456] on div "Eraser" at bounding box center [142, 546] width 50 height 19
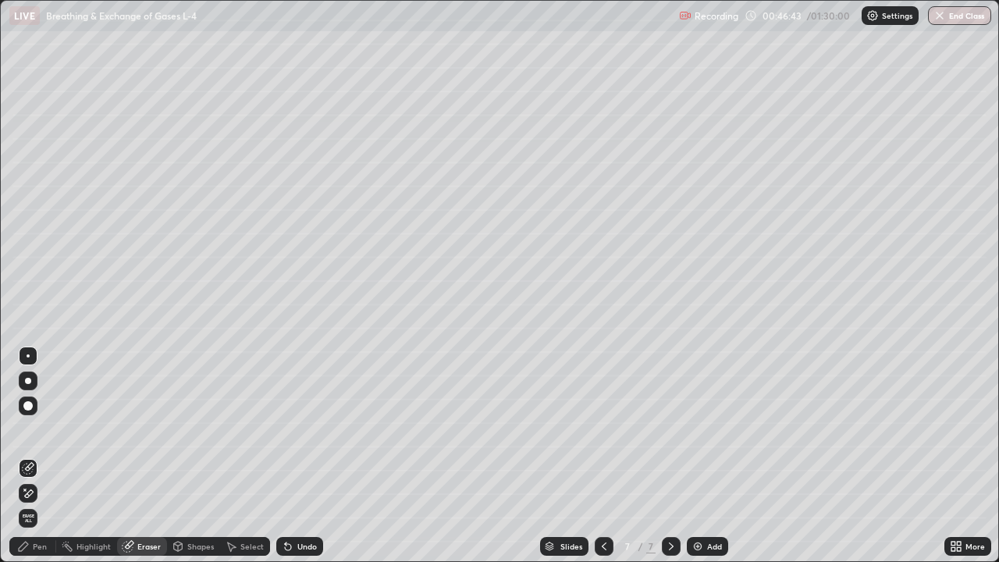
click at [137, 456] on div "Eraser" at bounding box center [148, 546] width 23 height 8
click at [27, 456] on icon at bounding box center [23, 546] width 12 height 12
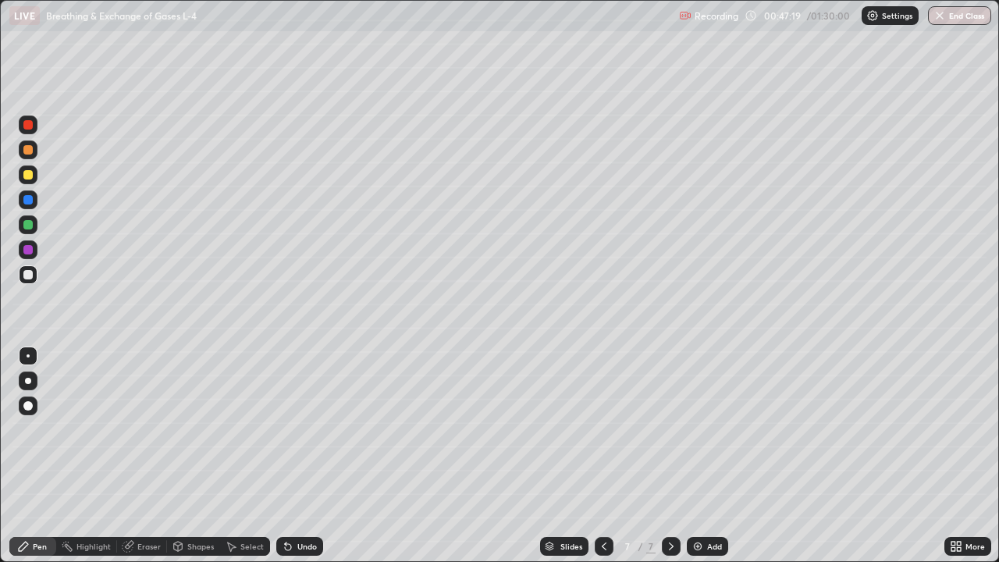
click at [126, 456] on icon at bounding box center [128, 547] width 10 height 10
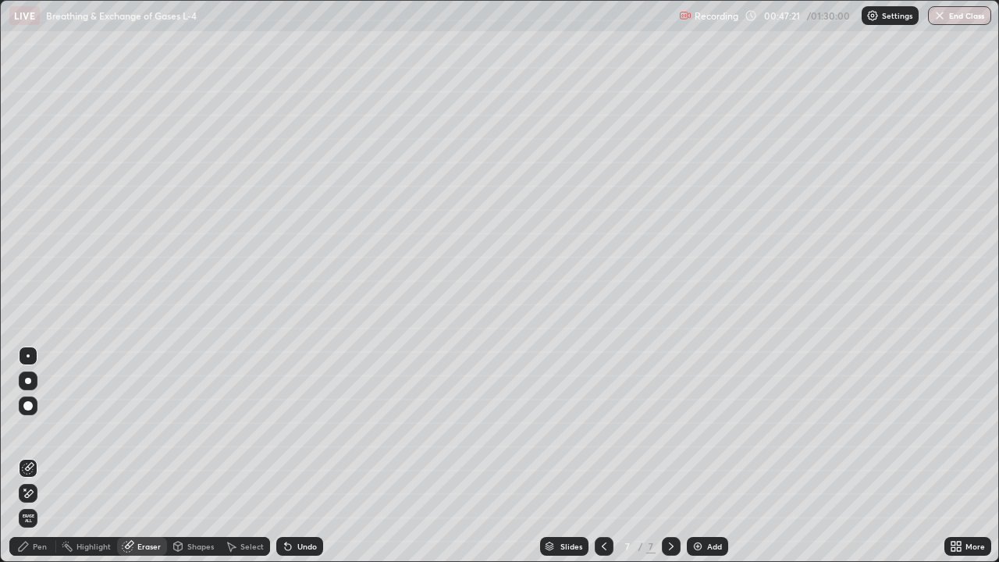
click at [30, 456] on div "Pen" at bounding box center [32, 546] width 47 height 19
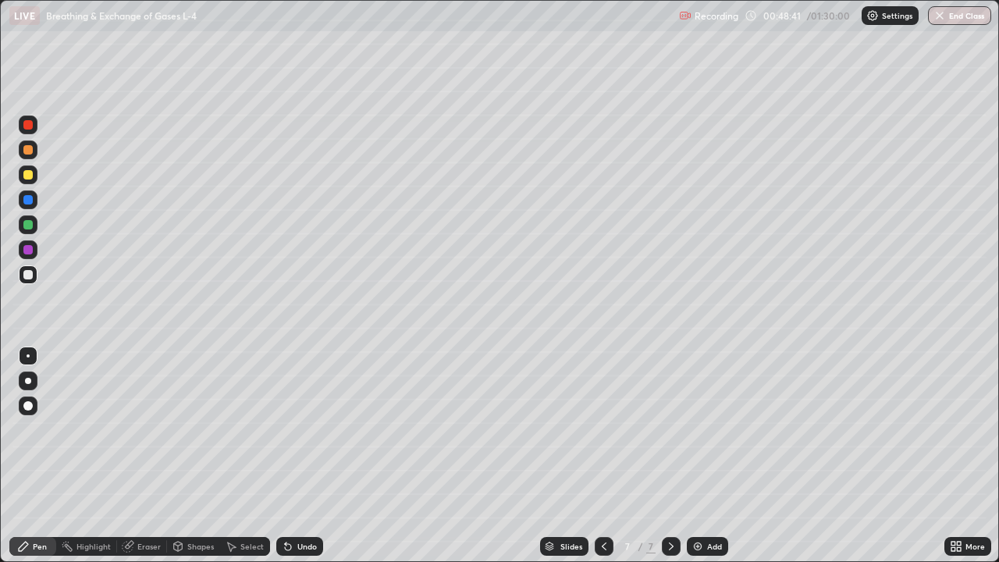
click at [144, 456] on div "Eraser" at bounding box center [142, 546] width 50 height 19
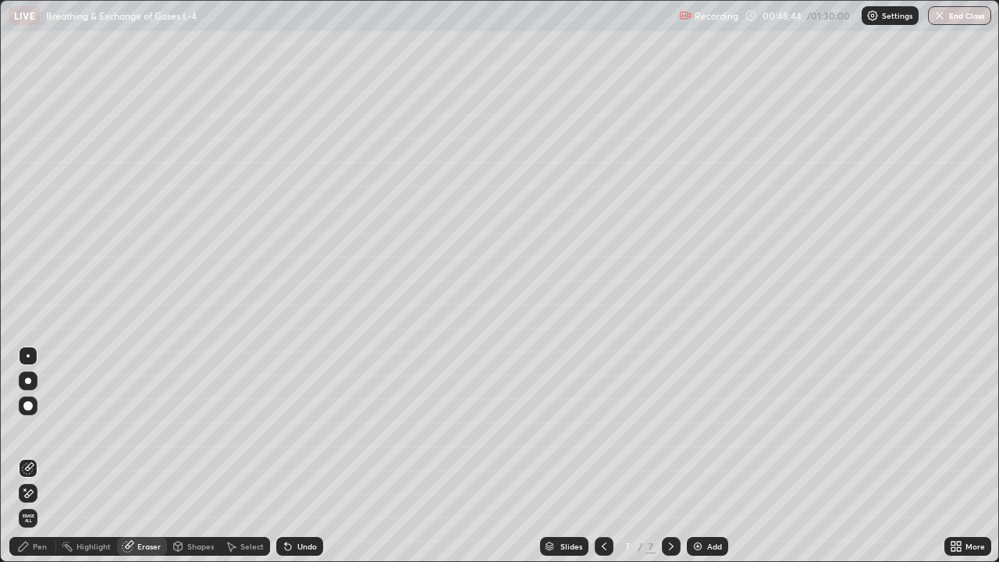
click at [24, 456] on div "Pen" at bounding box center [32, 546] width 47 height 19
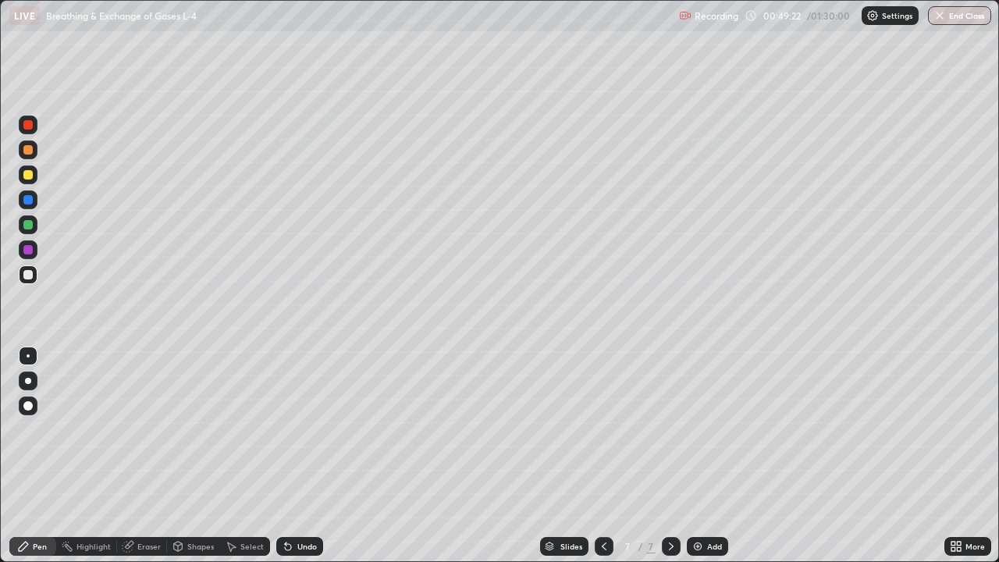
click at [27, 223] on div at bounding box center [27, 224] width 9 height 9
click at [31, 270] on div at bounding box center [28, 274] width 19 height 19
click at [707, 456] on div "Add" at bounding box center [714, 546] width 15 height 8
click at [43, 456] on div "Pen" at bounding box center [40, 546] width 14 height 8
click at [28, 129] on div at bounding box center [27, 124] width 9 height 9
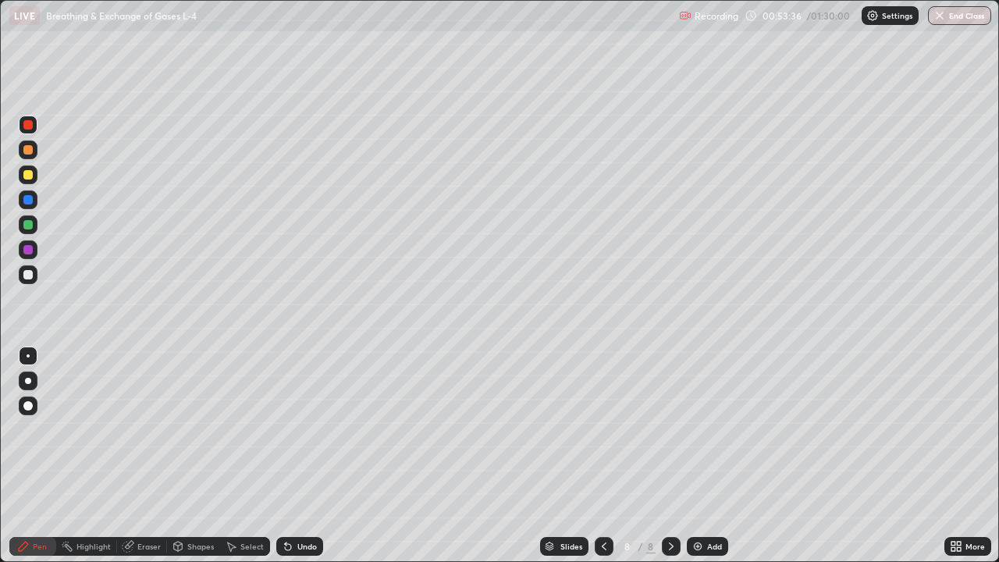
click at [130, 456] on icon at bounding box center [128, 547] width 10 height 10
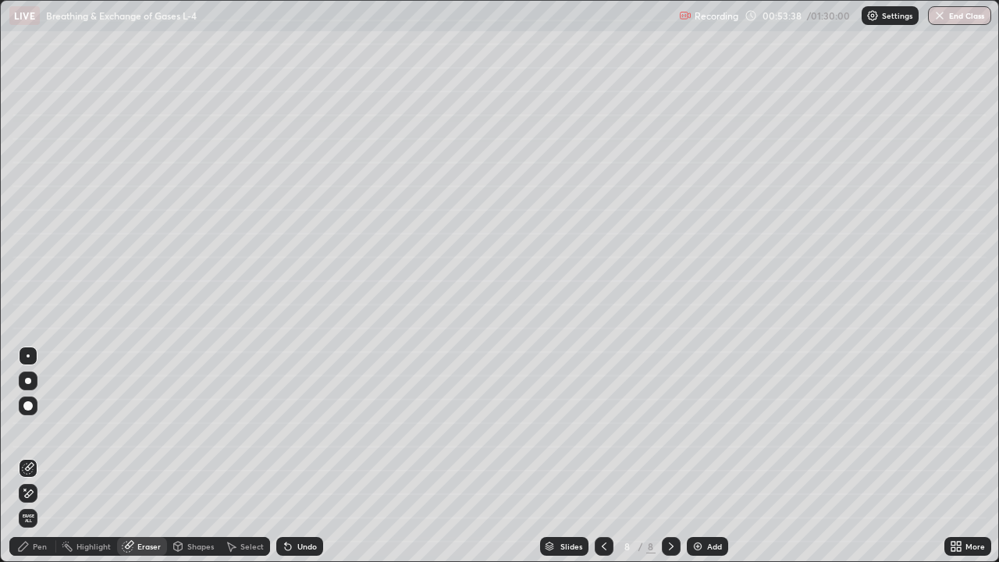
click at [24, 456] on icon at bounding box center [23, 546] width 12 height 12
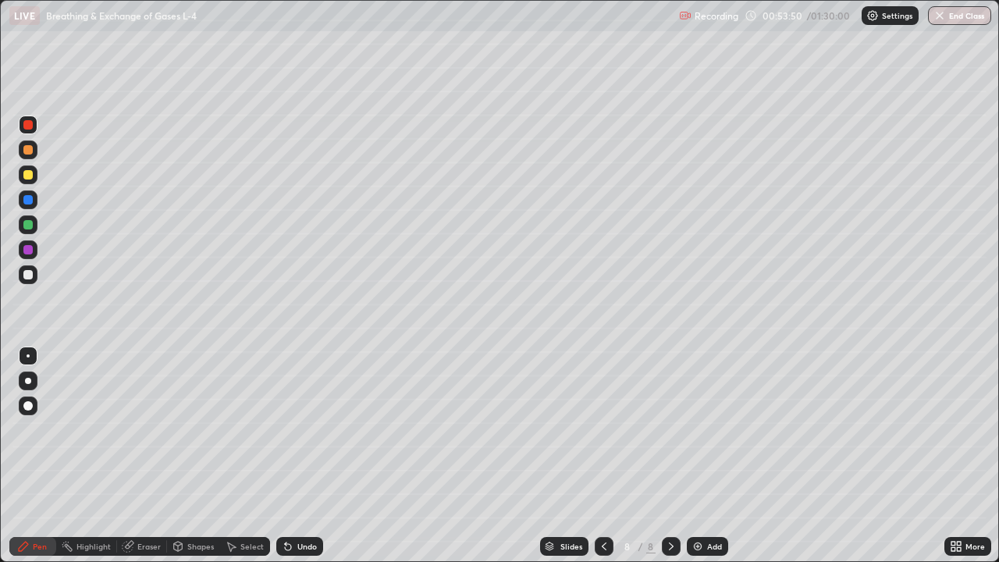
click at [144, 456] on div "Eraser" at bounding box center [148, 546] width 23 height 8
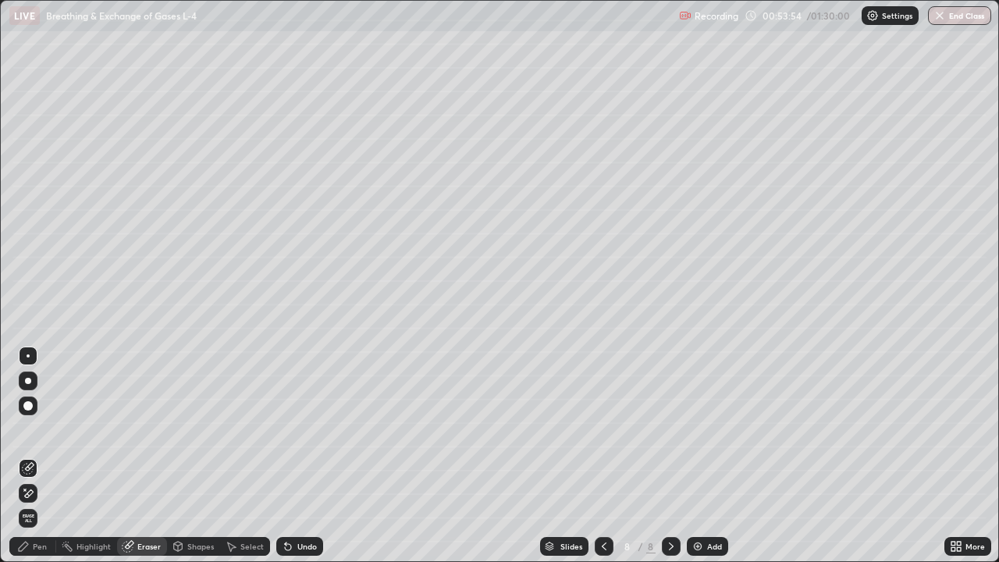
click at [43, 456] on div "Pen" at bounding box center [40, 546] width 14 height 8
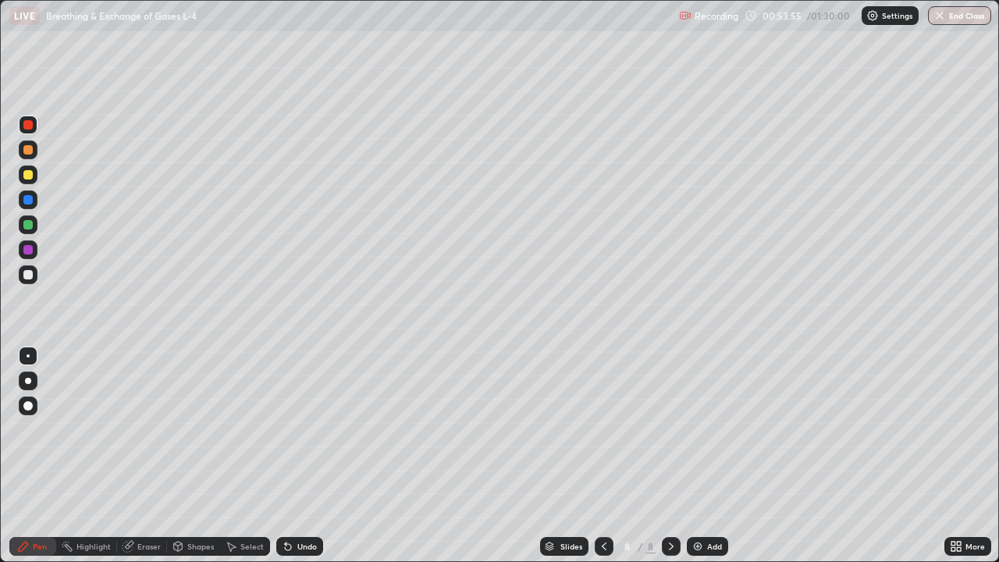
click at [27, 176] on div at bounding box center [27, 174] width 9 height 9
click at [133, 456] on div "Eraser" at bounding box center [142, 546] width 50 height 19
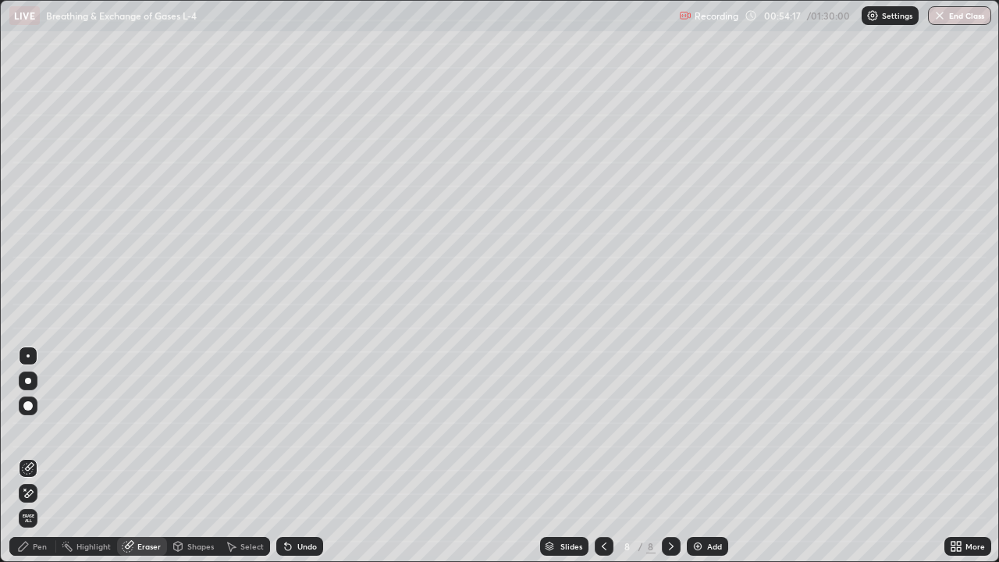
click at [34, 456] on div "Pen" at bounding box center [40, 546] width 14 height 8
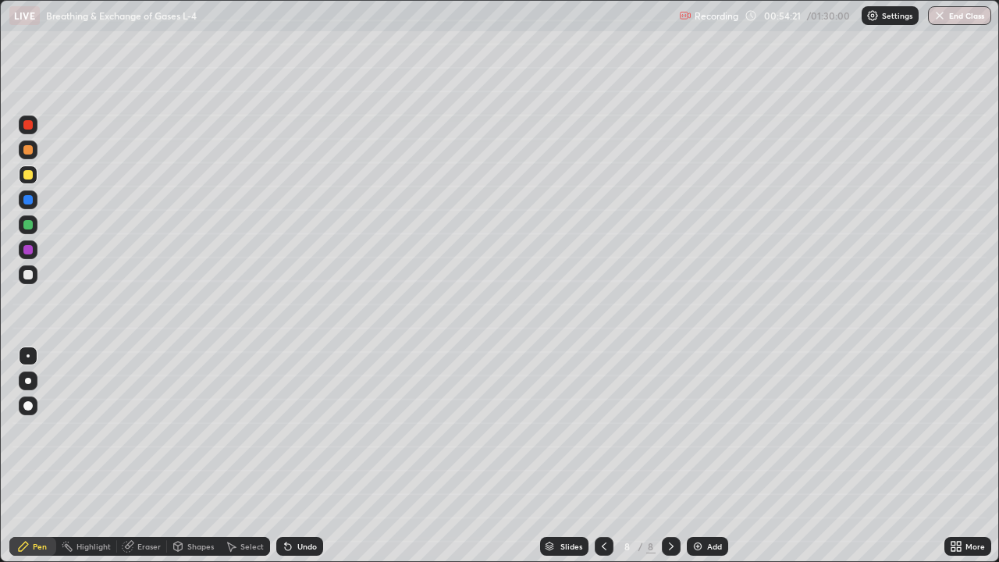
click at [130, 456] on icon at bounding box center [128, 547] width 10 height 10
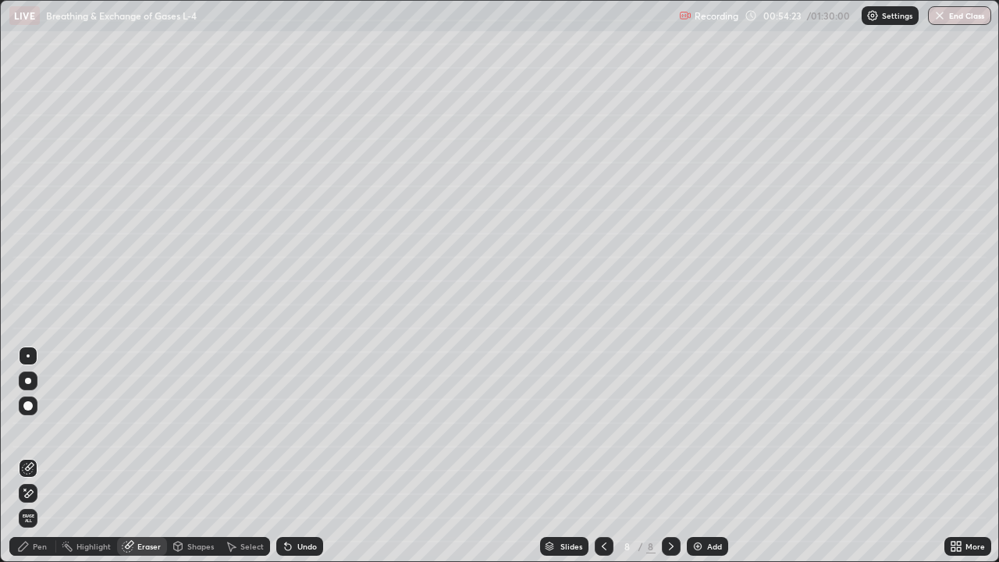
click at [37, 456] on div "Pen" at bounding box center [40, 546] width 14 height 8
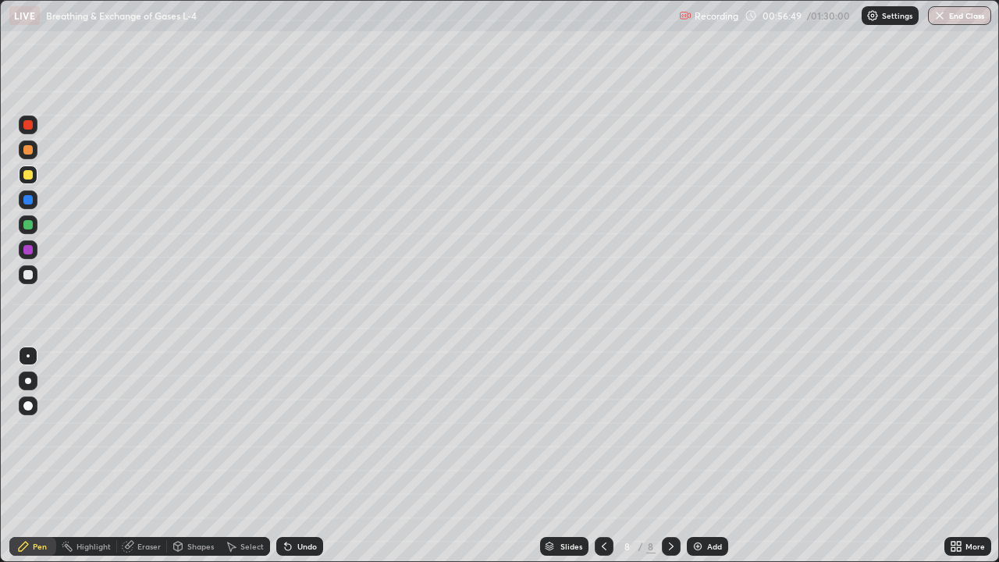
click at [148, 456] on div "Eraser" at bounding box center [148, 546] width 23 height 8
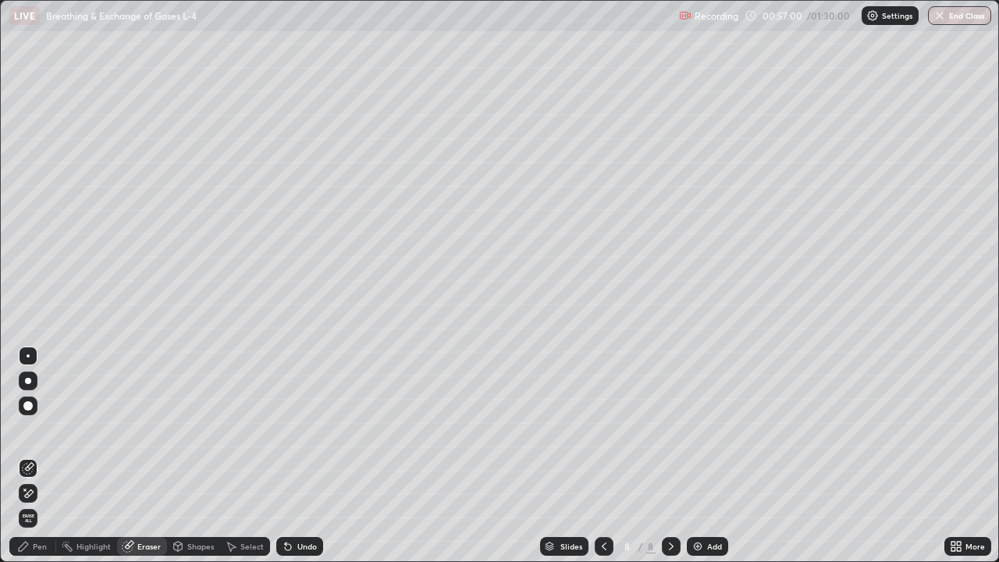
click at [39, 456] on div "Pen" at bounding box center [40, 546] width 14 height 8
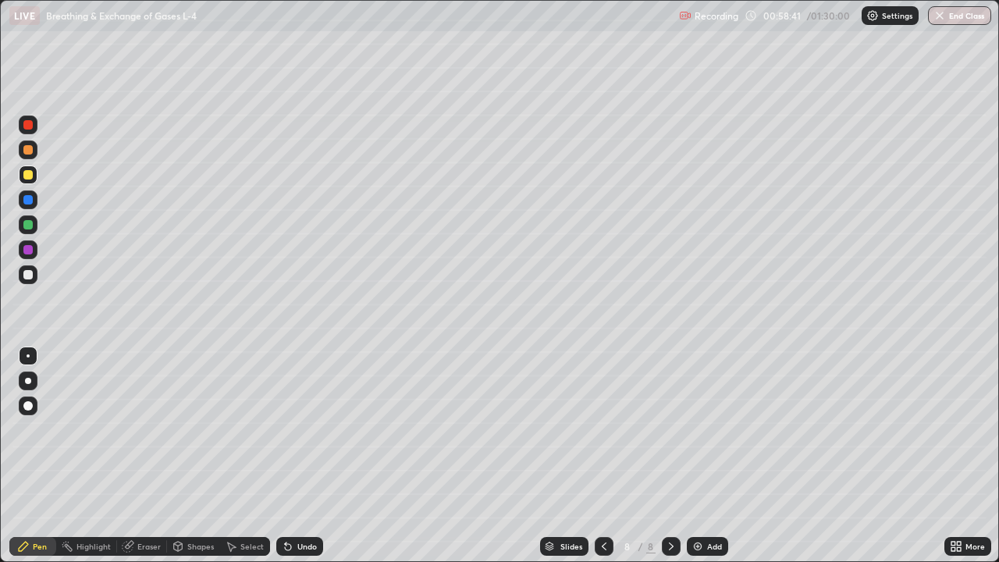
click at [30, 144] on div at bounding box center [28, 149] width 19 height 19
click at [24, 274] on div at bounding box center [27, 274] width 9 height 9
click at [147, 456] on div "Eraser" at bounding box center [148, 546] width 23 height 8
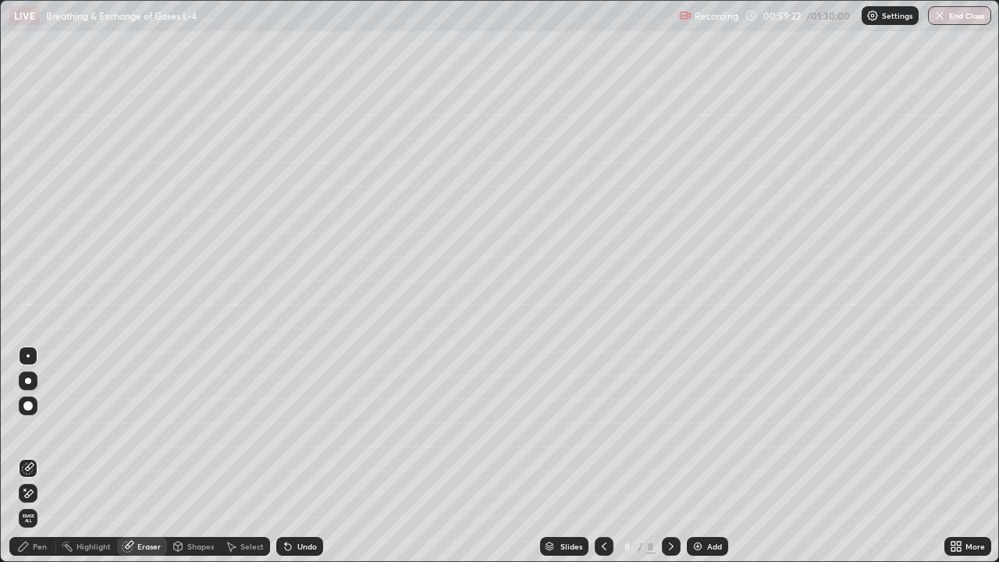
click at [36, 456] on div "Pen" at bounding box center [40, 546] width 14 height 8
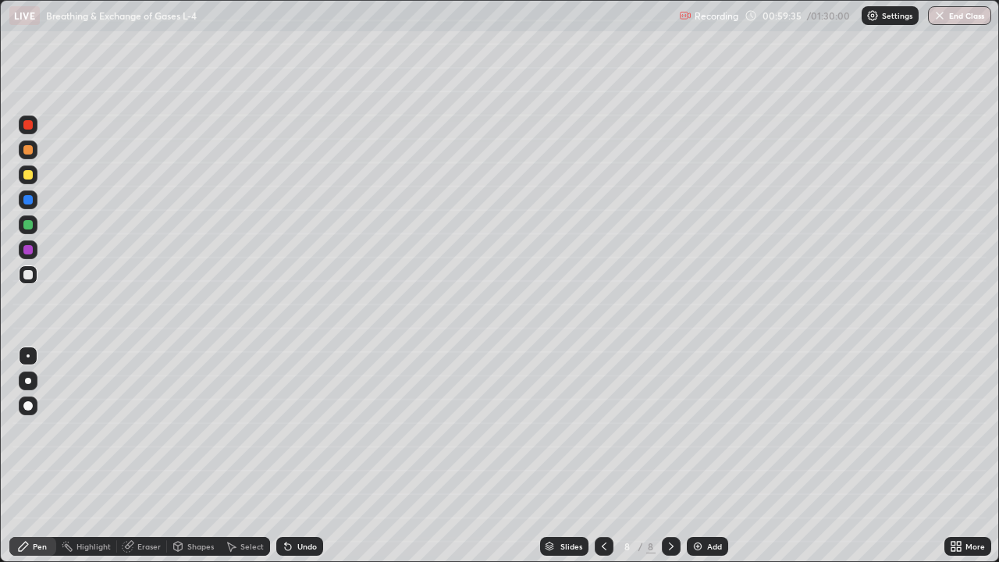
click at [145, 456] on div "Eraser" at bounding box center [148, 546] width 23 height 8
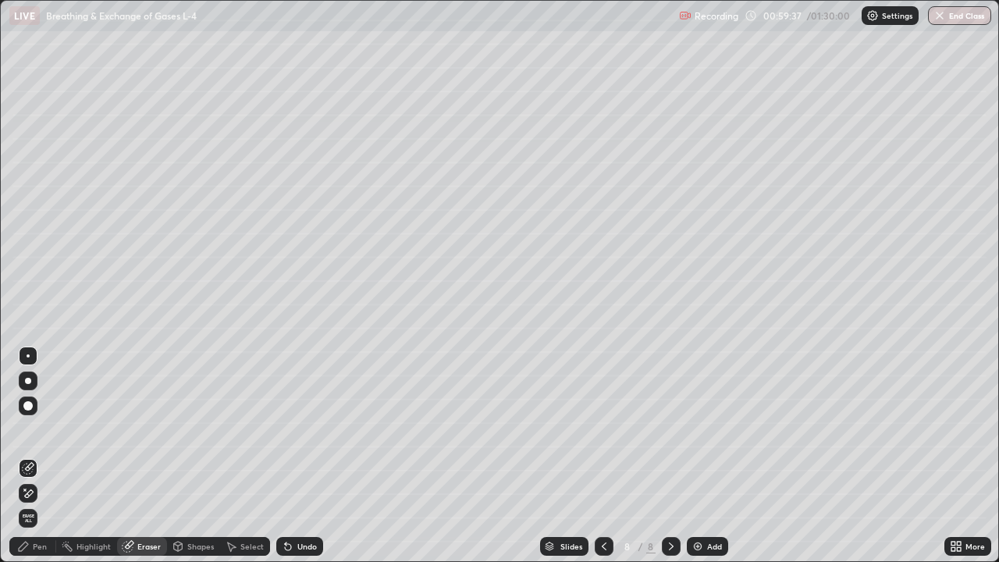
click at [34, 456] on div "Pen" at bounding box center [40, 546] width 14 height 8
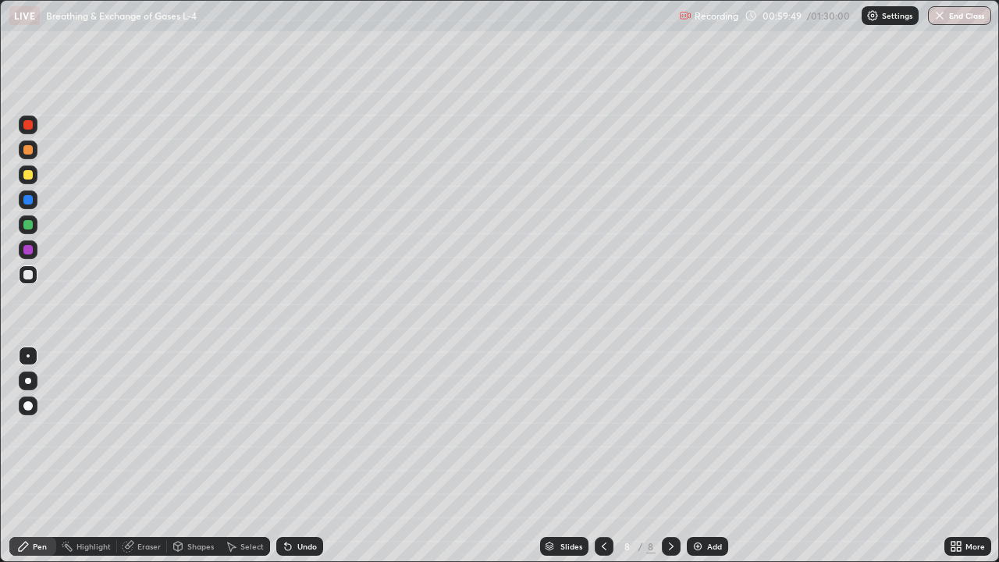
click at [128, 456] on icon at bounding box center [128, 547] width 10 height 10
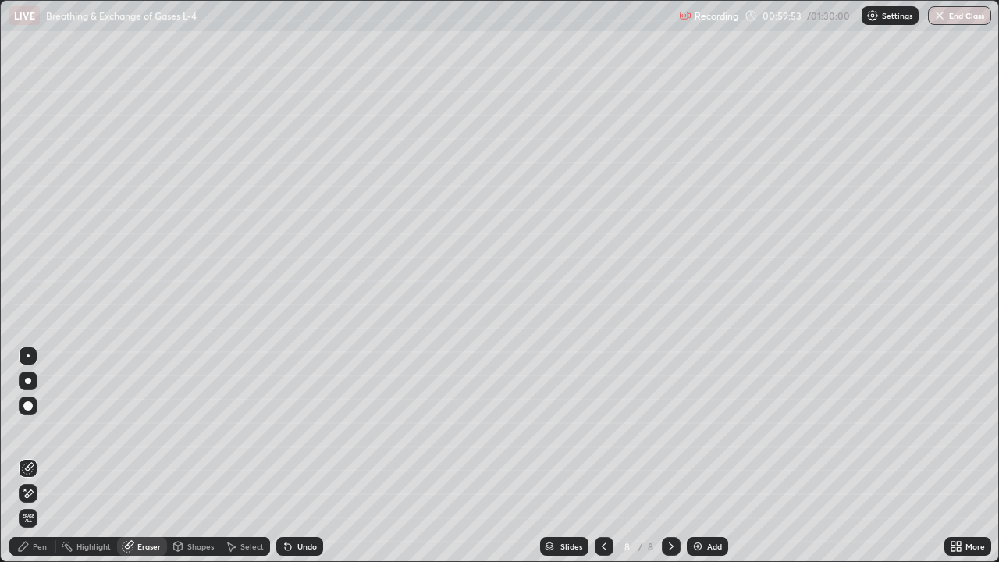
click at [33, 456] on div "Pen" at bounding box center [32, 546] width 47 height 19
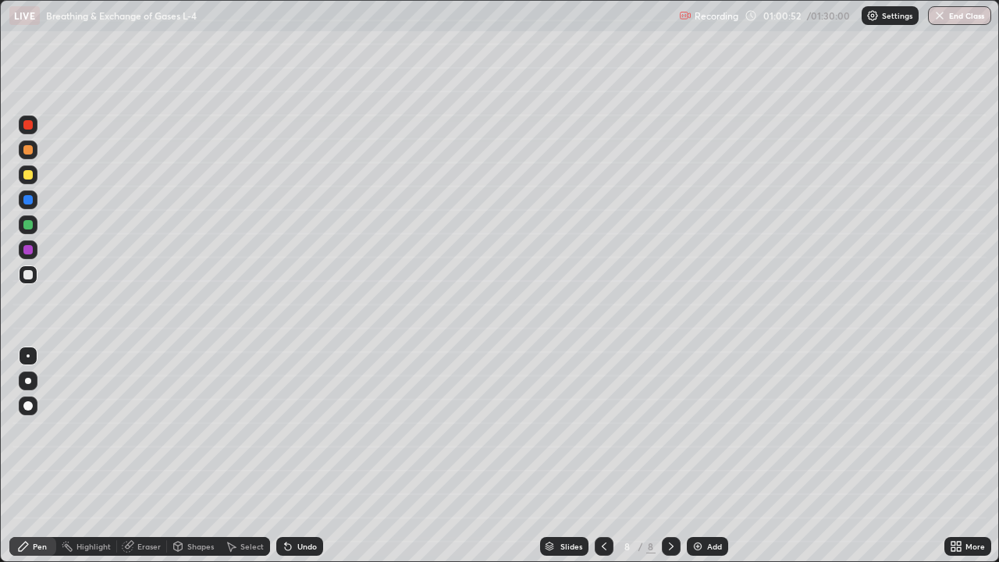
click at [142, 456] on div "Eraser" at bounding box center [148, 546] width 23 height 8
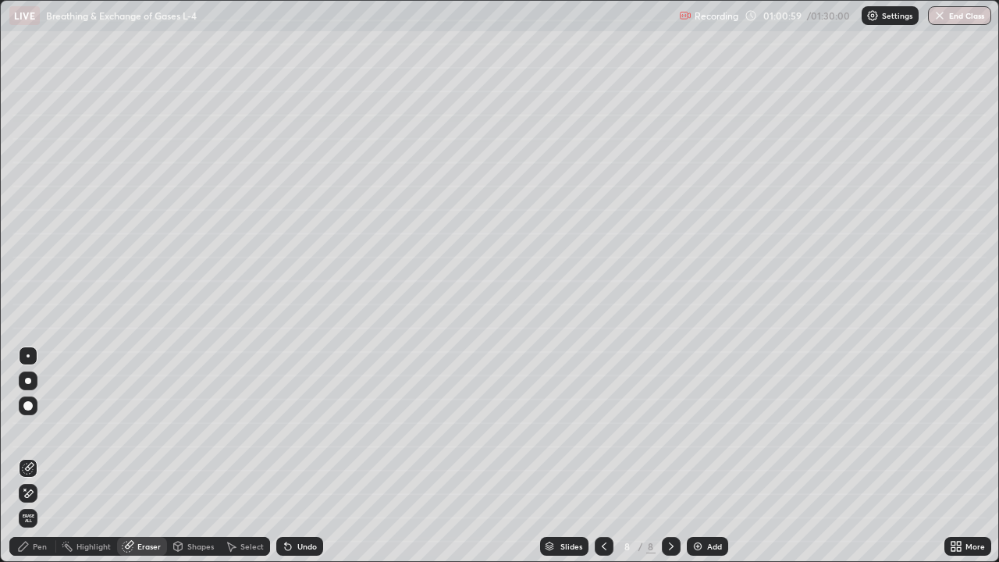
click at [44, 456] on div "Pen" at bounding box center [32, 546] width 47 height 19
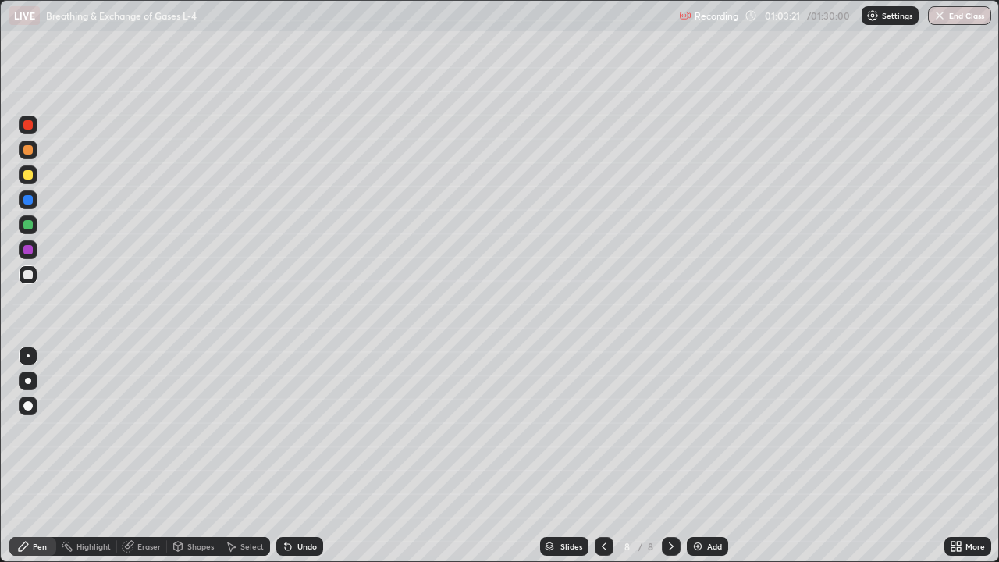
click at [691, 456] on img at bounding box center [697, 546] width 12 height 12
click at [32, 175] on div at bounding box center [27, 174] width 9 height 9
click at [135, 456] on div "Eraser" at bounding box center [142, 546] width 50 height 19
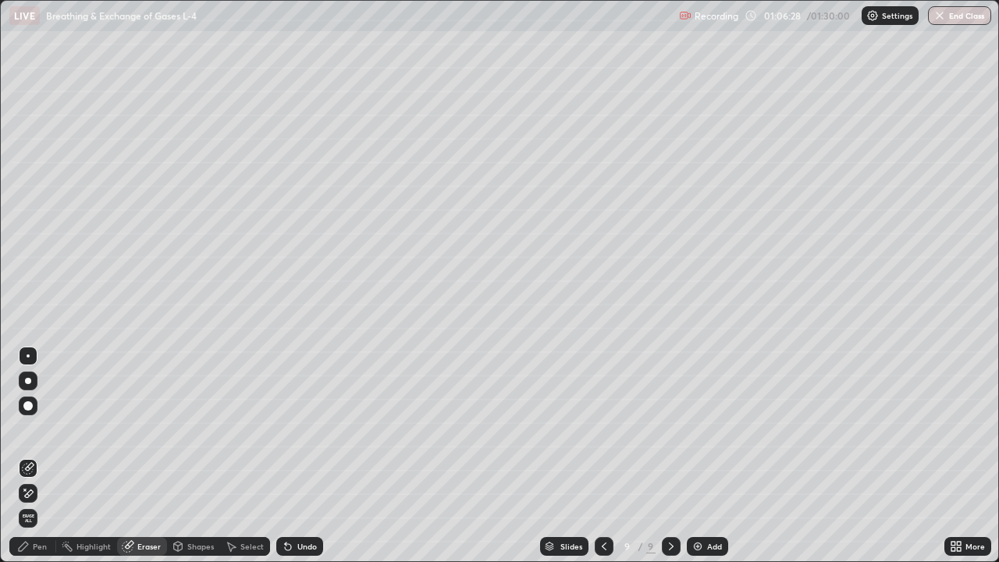
click at [140, 456] on div "Eraser" at bounding box center [148, 546] width 23 height 8
click at [28, 356] on div at bounding box center [28, 355] width 3 height 3
click at [44, 456] on div "Pen" at bounding box center [40, 546] width 14 height 8
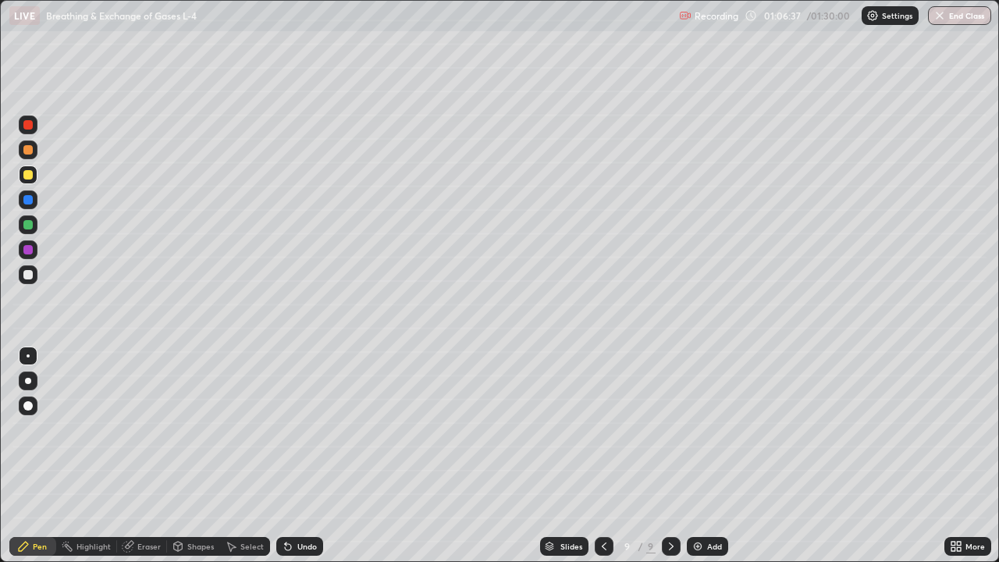
click at [30, 151] on div at bounding box center [27, 149] width 9 height 9
click at [30, 128] on div at bounding box center [27, 124] width 9 height 9
click at [27, 275] on div at bounding box center [27, 274] width 9 height 9
click at [29, 176] on div at bounding box center [27, 174] width 9 height 9
click at [27, 150] on div at bounding box center [27, 149] width 9 height 9
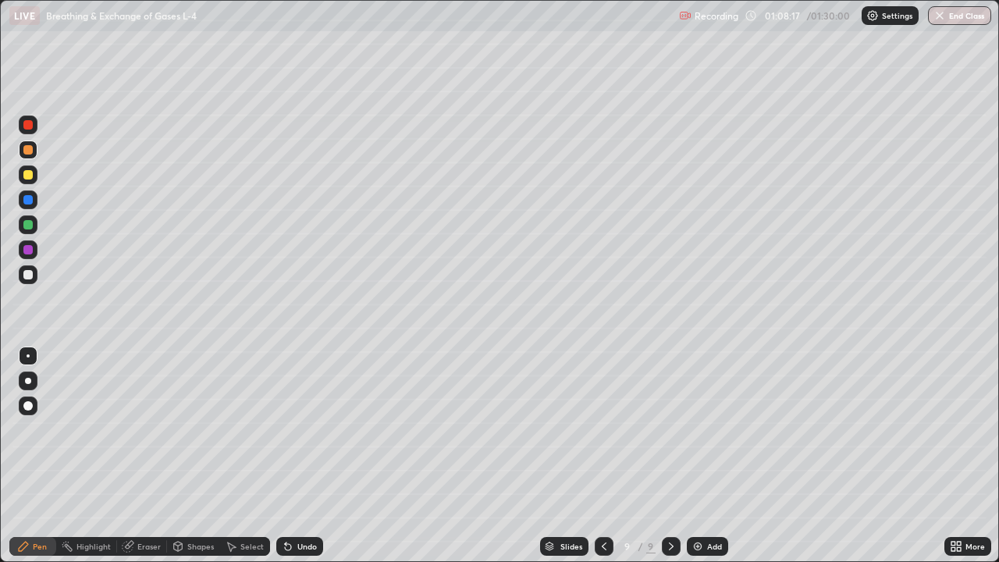
click at [84, 456] on div "Highlight" at bounding box center [93, 546] width 34 height 8
click at [137, 456] on div "Eraser" at bounding box center [148, 546] width 23 height 8
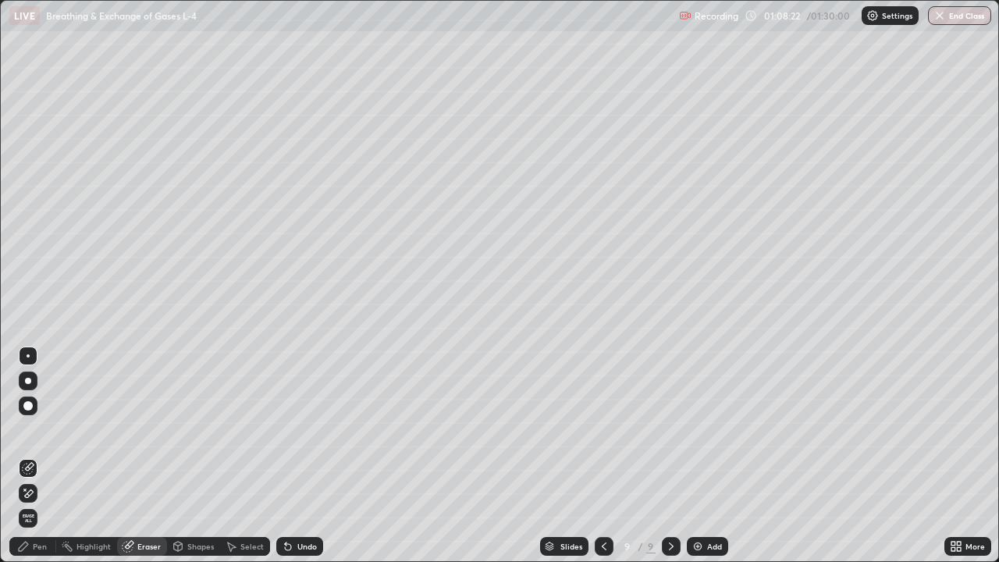
click at [36, 456] on div "Pen" at bounding box center [40, 546] width 14 height 8
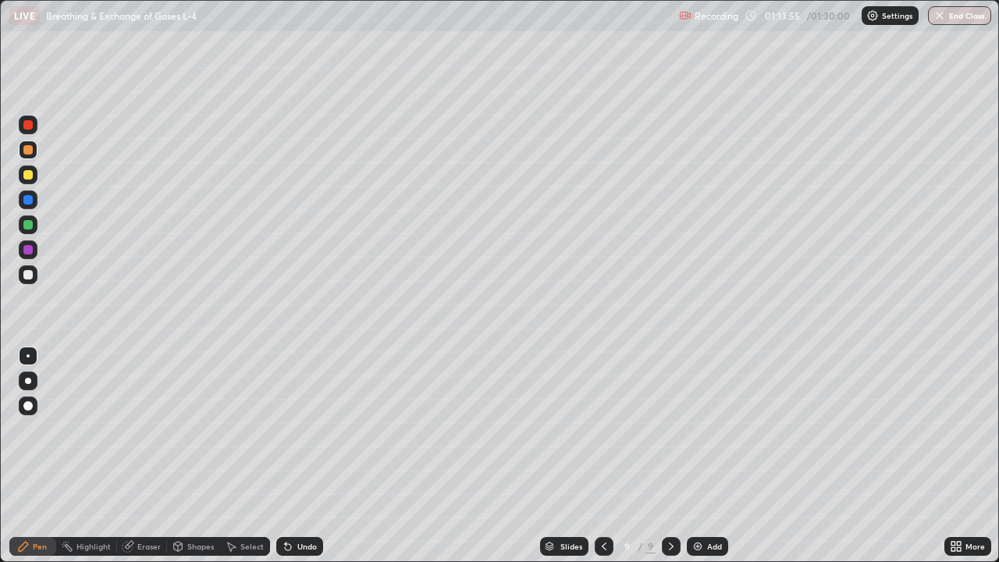
click at [27, 277] on div at bounding box center [27, 274] width 9 height 9
click at [702, 456] on div "Add" at bounding box center [707, 546] width 41 height 19
click at [28, 123] on div at bounding box center [27, 124] width 9 height 9
click at [25, 172] on div at bounding box center [27, 174] width 9 height 9
click at [24, 273] on div at bounding box center [27, 274] width 9 height 9
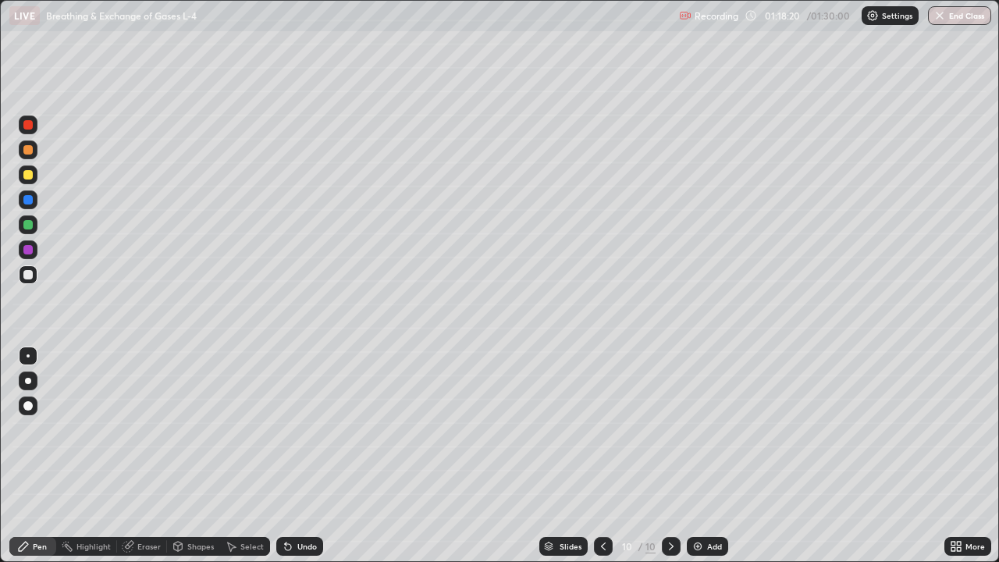
click at [144, 456] on div "Eraser" at bounding box center [148, 546] width 23 height 8
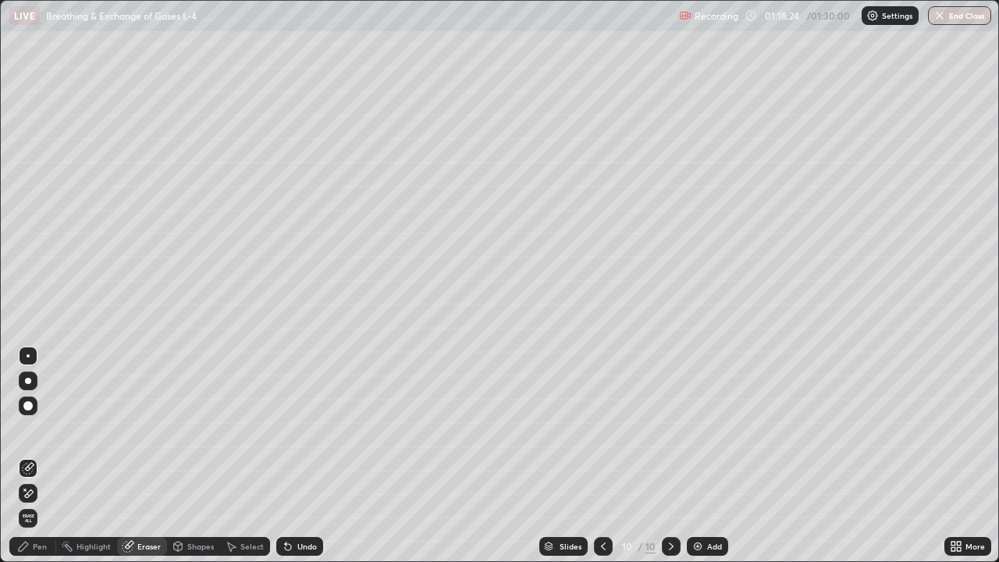
click at [45, 456] on div "Pen" at bounding box center [40, 546] width 14 height 8
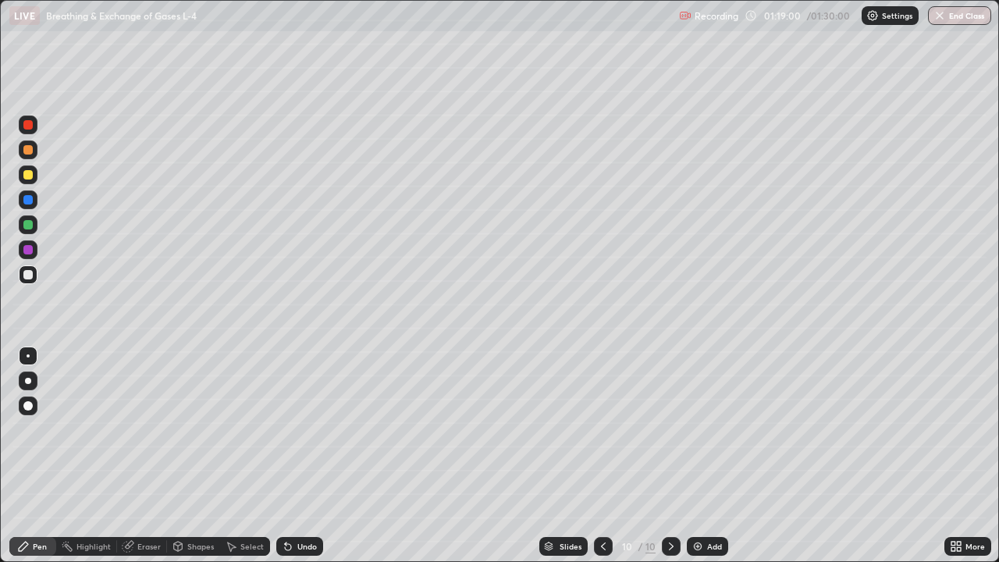
click at [599, 456] on div at bounding box center [603, 546] width 19 height 19
click at [677, 456] on div at bounding box center [671, 546] width 19 height 31
click at [669, 456] on icon at bounding box center [671, 546] width 5 height 8
click at [672, 456] on icon at bounding box center [671, 546] width 12 height 12
click at [958, 17] on button "End Class" at bounding box center [960, 15] width 62 height 19
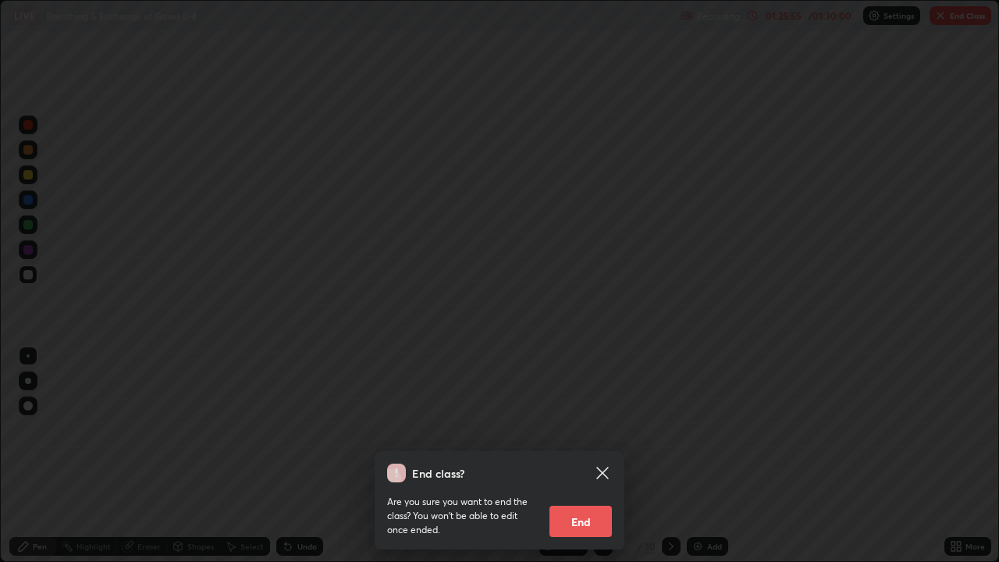
click at [588, 456] on button "End" at bounding box center [580, 521] width 62 height 31
